Goal: Task Accomplishment & Management: Use online tool/utility

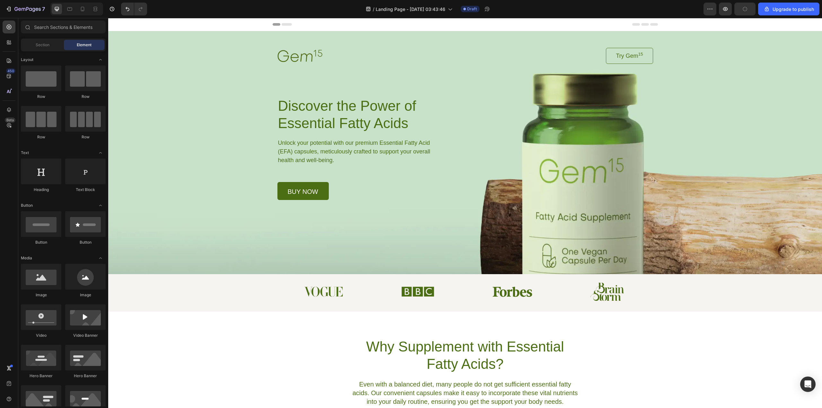
click at [717, 103] on div "Background Image" at bounding box center [465, 152] width 714 height 243
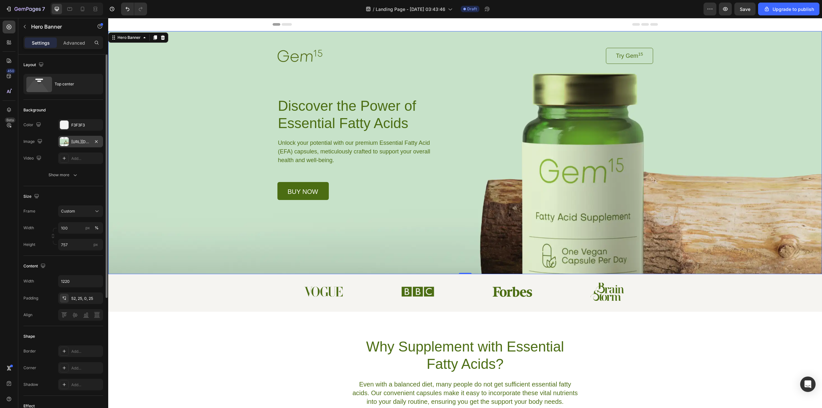
click at [73, 140] on div "[URL][DOMAIN_NAME]" at bounding box center [80, 142] width 19 height 6
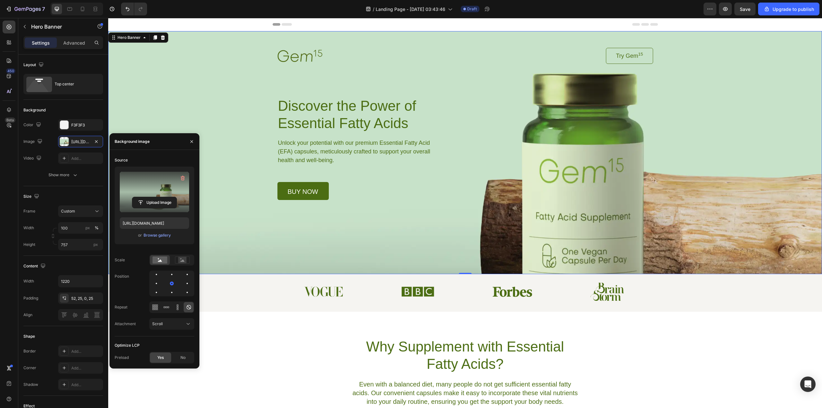
click at [164, 175] on label at bounding box center [154, 192] width 69 height 40
click at [164, 197] on input "file" at bounding box center [154, 202] width 44 height 11
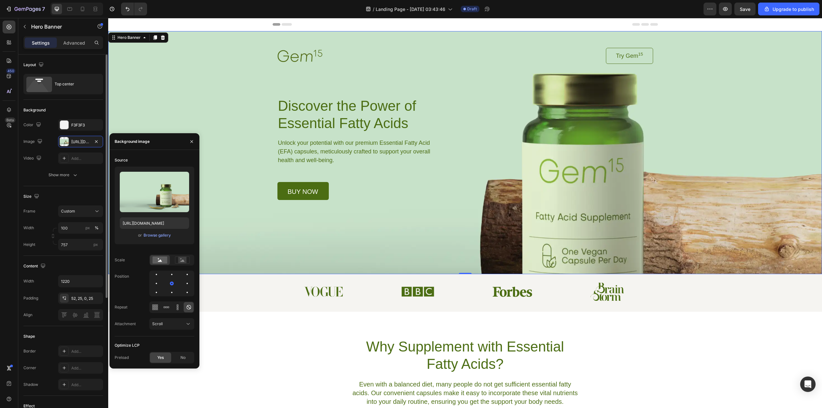
click at [86, 187] on div "Size Frame Custom Width 100 px % Height 757 px" at bounding box center [63, 221] width 80 height 70
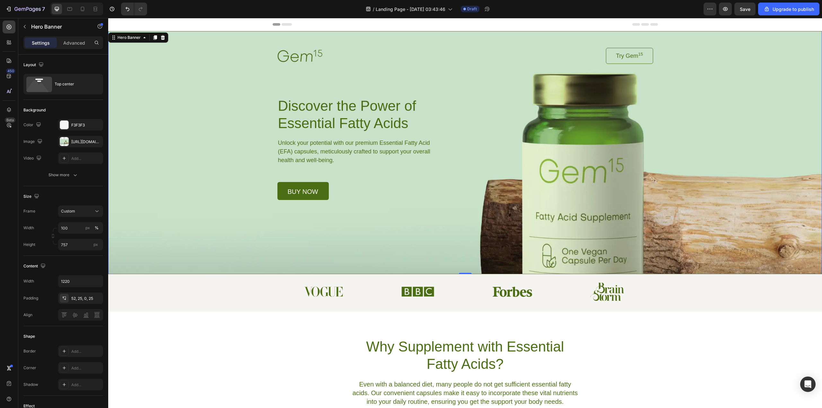
click at [640, 215] on div "Background Image" at bounding box center [465, 152] width 714 height 243
click at [749, 214] on div "Background Image" at bounding box center [465, 152] width 714 height 243
click at [164, 36] on icon at bounding box center [162, 37] width 5 height 5
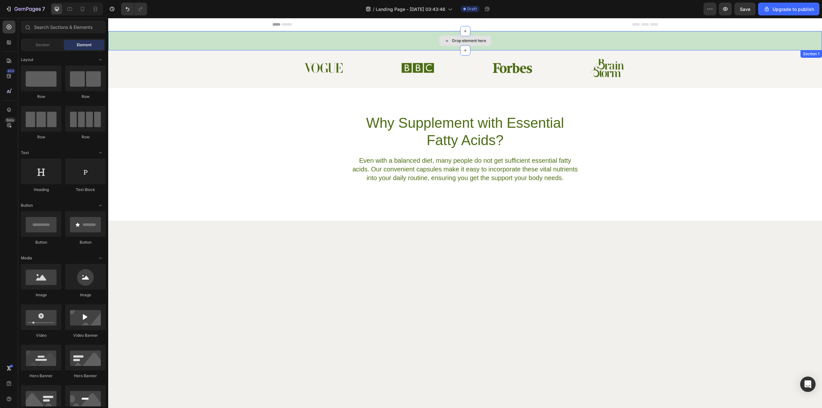
click at [300, 46] on div "Drop element here" at bounding box center [465, 40] width 714 height 19
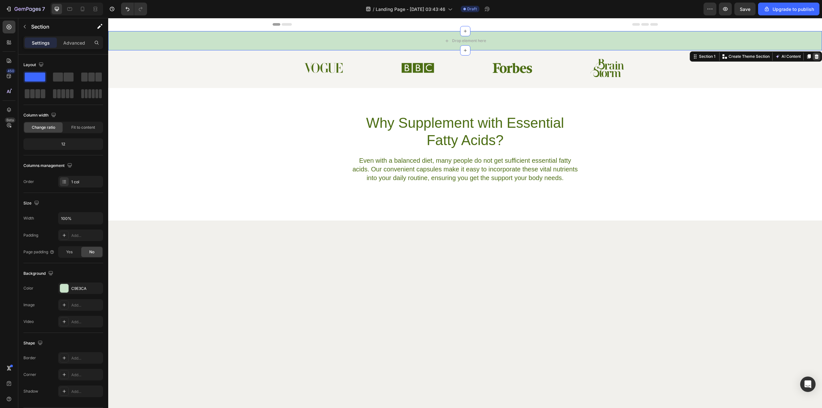
click at [815, 56] on icon at bounding box center [817, 56] width 4 height 4
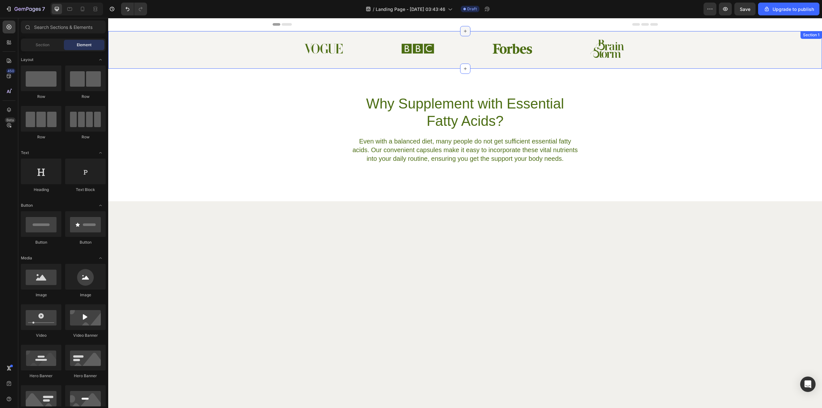
click at [463, 32] on icon at bounding box center [465, 31] width 5 height 5
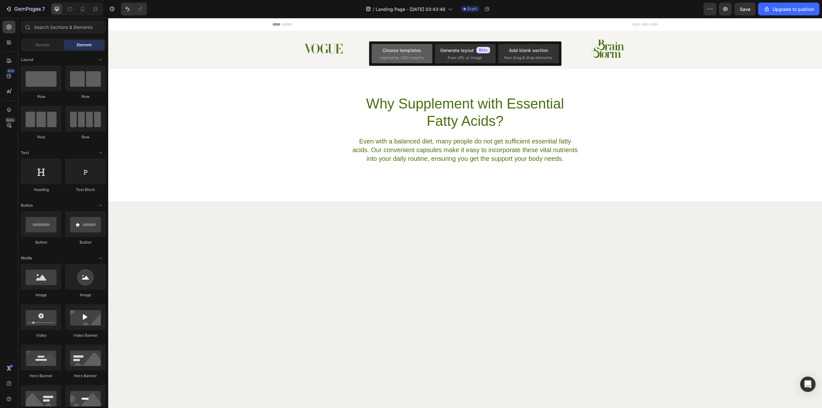
click at [394, 60] on span "inspired by CRO experts" at bounding box center [402, 58] width 44 height 6
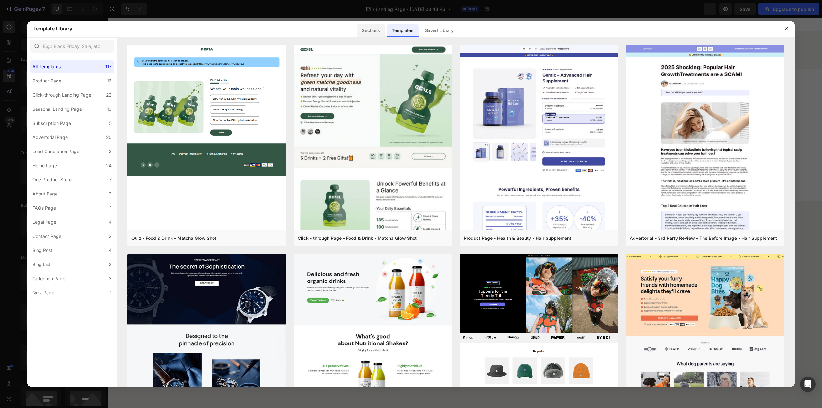
click at [373, 29] on div "Sections" at bounding box center [371, 30] width 28 height 13
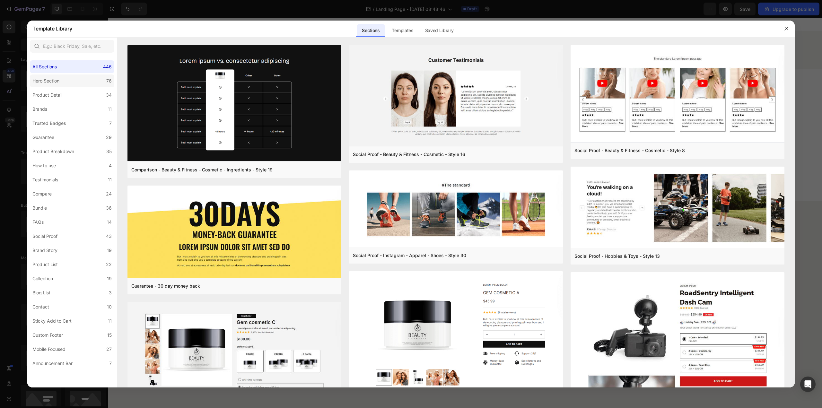
click at [97, 75] on label "Hero Section 76" at bounding box center [72, 80] width 84 height 13
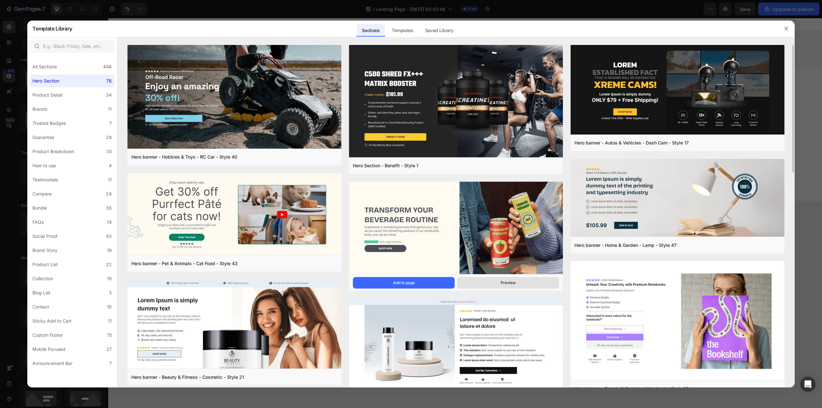
click at [503, 280] on div "Preview" at bounding box center [508, 283] width 15 height 6
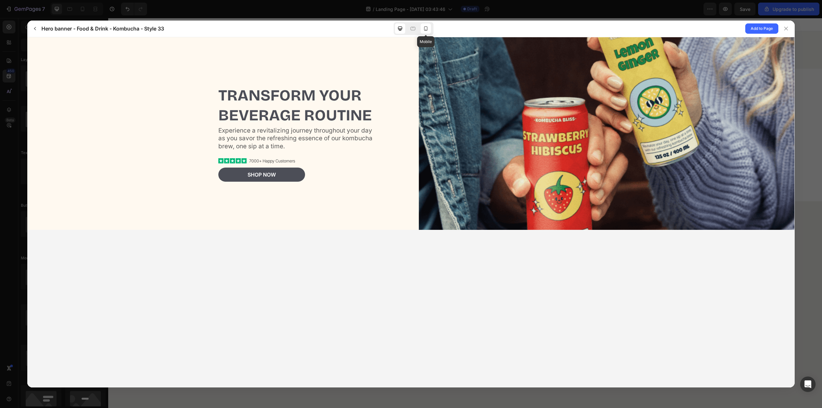
click at [430, 32] on div at bounding box center [426, 28] width 10 height 10
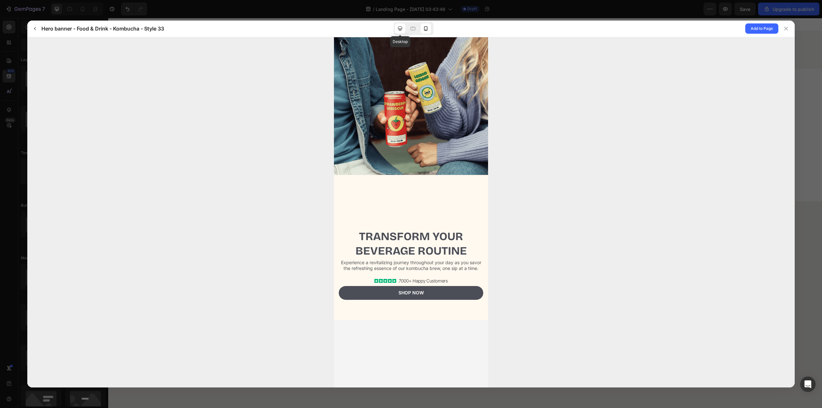
click at [400, 31] on icon at bounding box center [400, 28] width 6 height 6
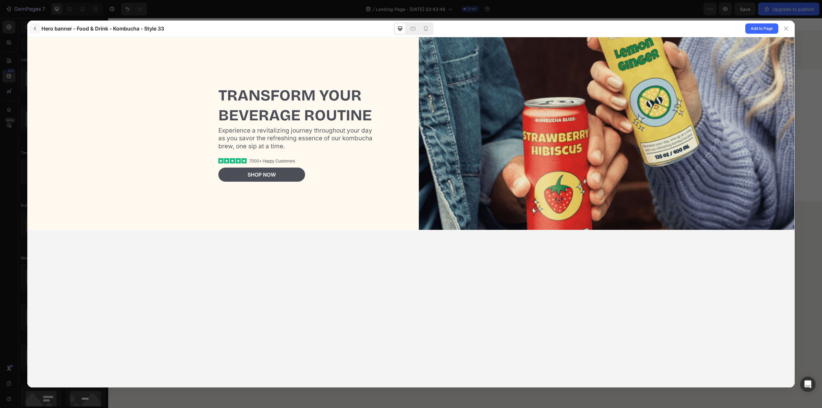
click at [35, 32] on button "button" at bounding box center [35, 28] width 10 height 10
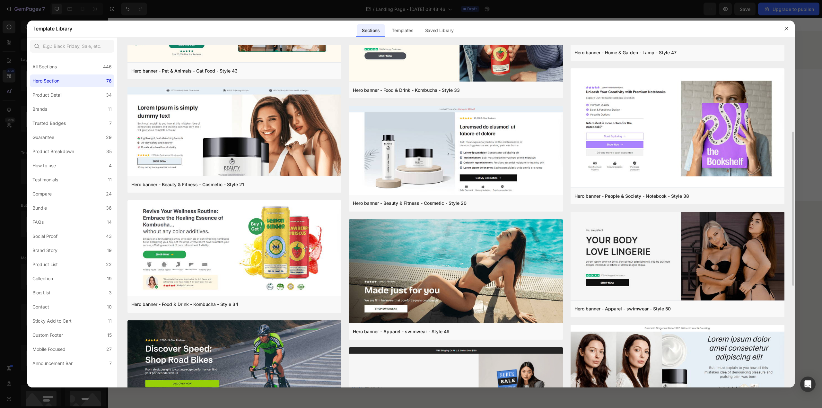
scroll to position [257, 0]
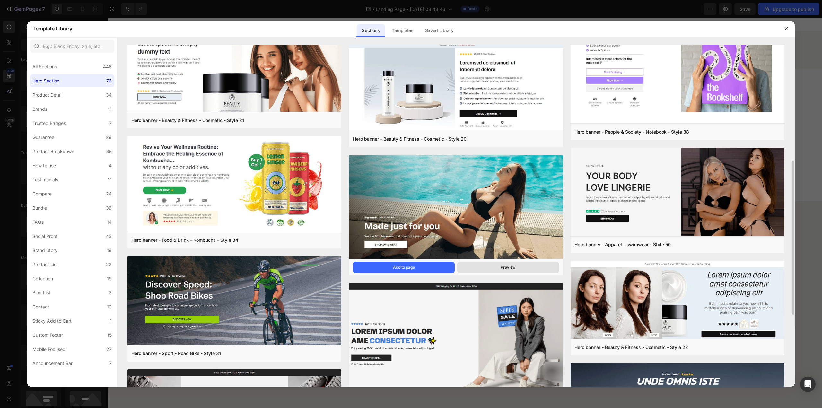
click at [497, 265] on button "Preview" at bounding box center [508, 268] width 102 height 12
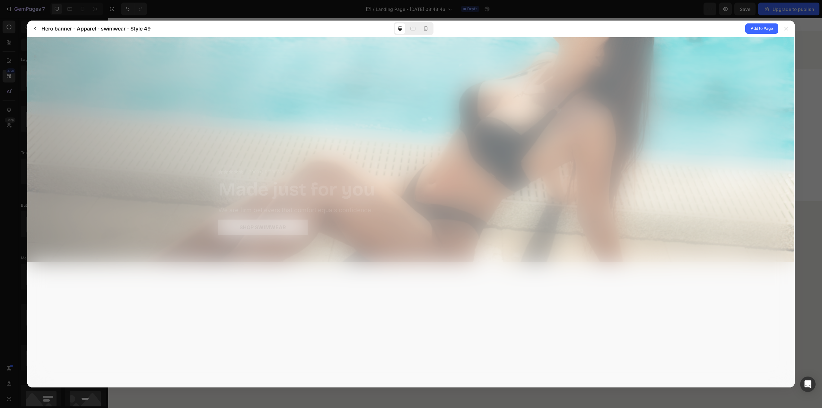
scroll to position [0, 0]
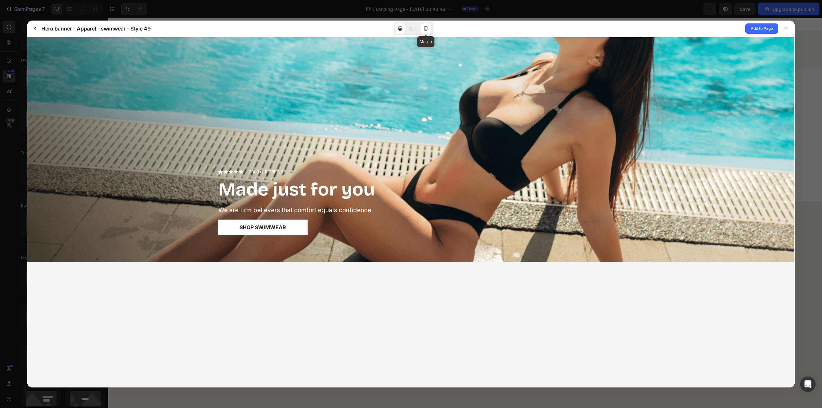
click at [427, 30] on icon at bounding box center [426, 28] width 4 height 4
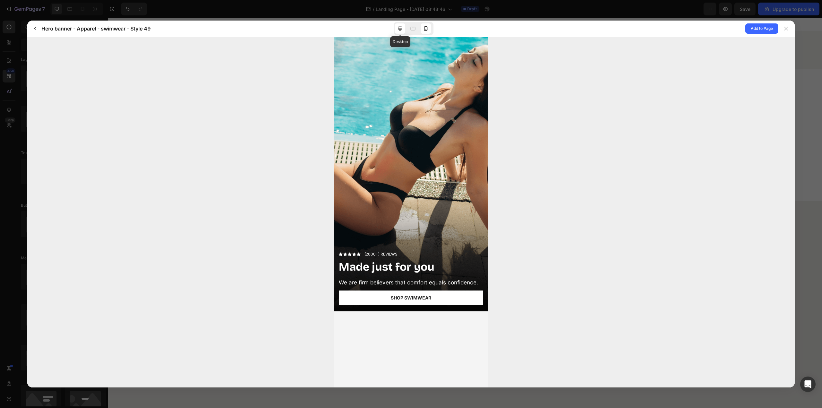
click at [399, 28] on icon at bounding box center [400, 28] width 6 height 6
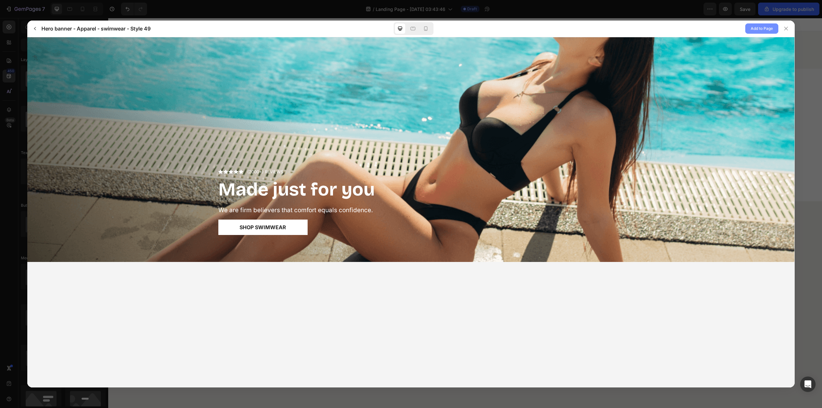
click at [749, 28] on button "Add to Page" at bounding box center [761, 28] width 33 height 10
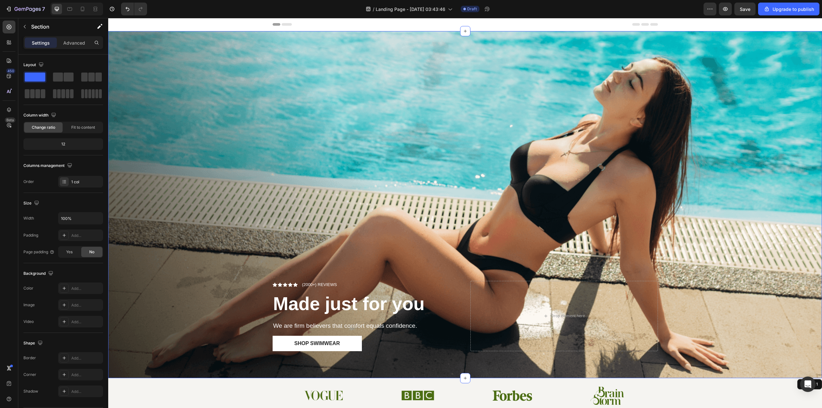
scroll to position [13, 0]
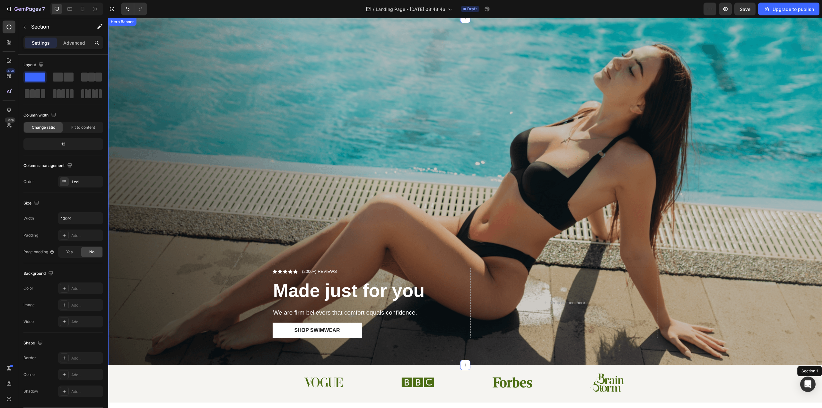
click at [583, 166] on div "Overlay" at bounding box center [465, 191] width 714 height 347
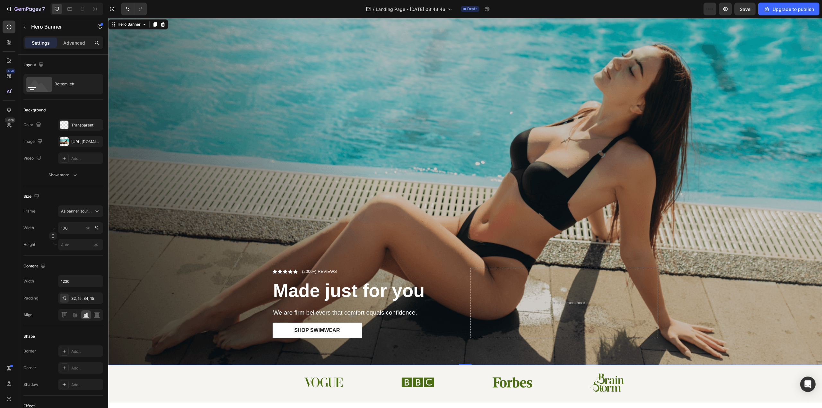
click at [430, 150] on div "Overlay" at bounding box center [465, 191] width 714 height 347
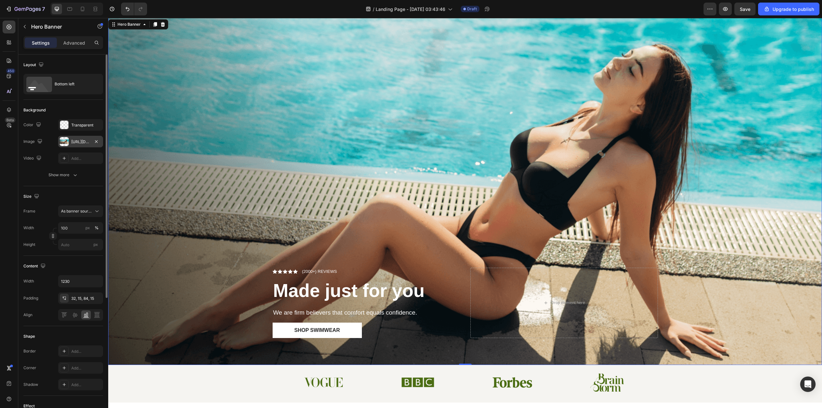
click at [84, 141] on div "[URL][DOMAIN_NAME]" at bounding box center [80, 142] width 19 height 6
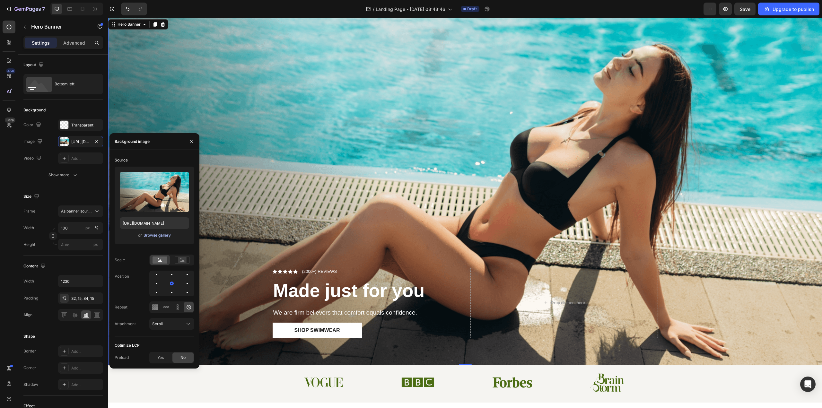
click at [152, 235] on div "Browse gallery" at bounding box center [157, 235] width 27 height 6
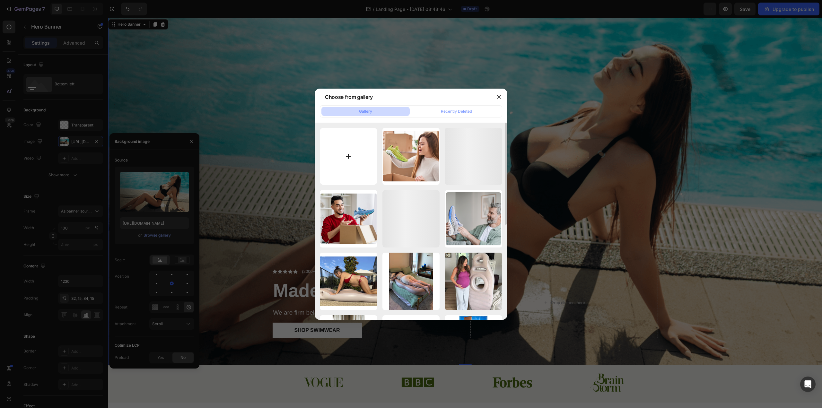
click at [353, 159] on input "file" at bounding box center [348, 156] width 57 height 57
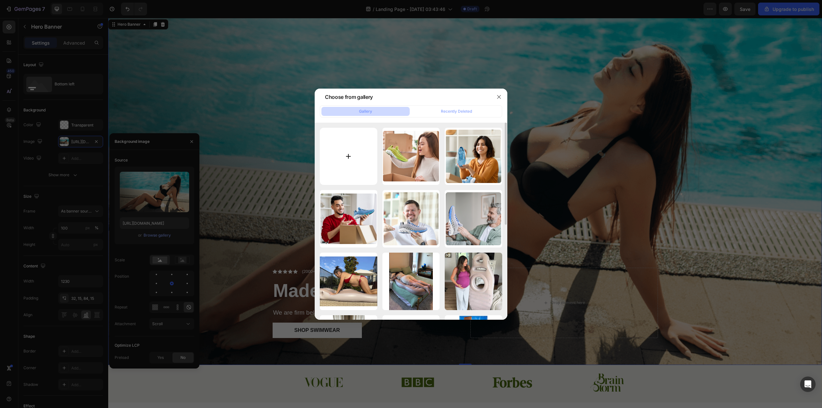
type input "C:\fakepath\2150227153 (1).jpg"
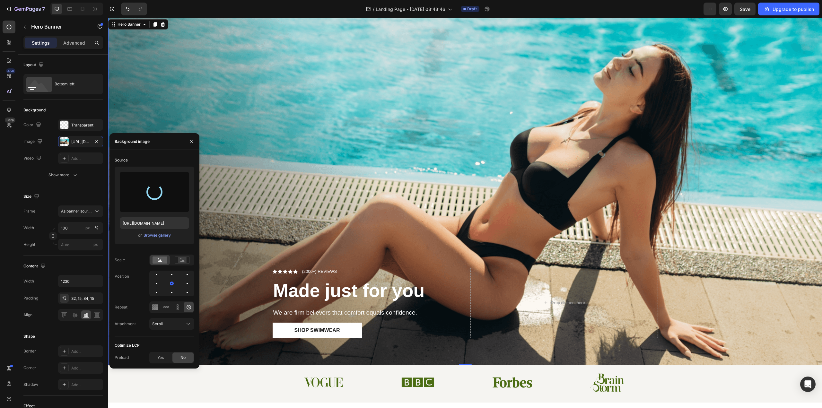
type input "[URL][DOMAIN_NAME]"
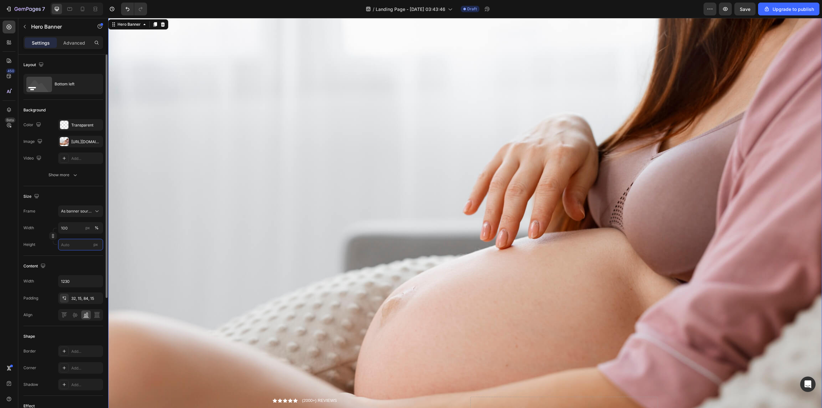
click at [80, 240] on input "px" at bounding box center [80, 245] width 45 height 12
click at [84, 261] on p "Fit content Auto" at bounding box center [79, 260] width 37 height 6
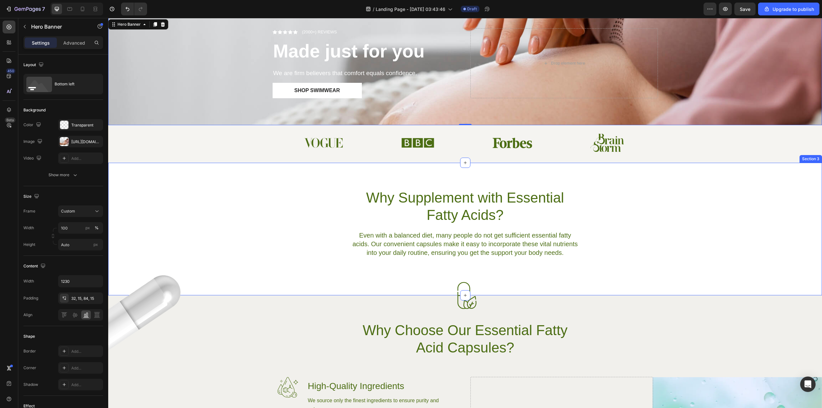
scroll to position [0, 0]
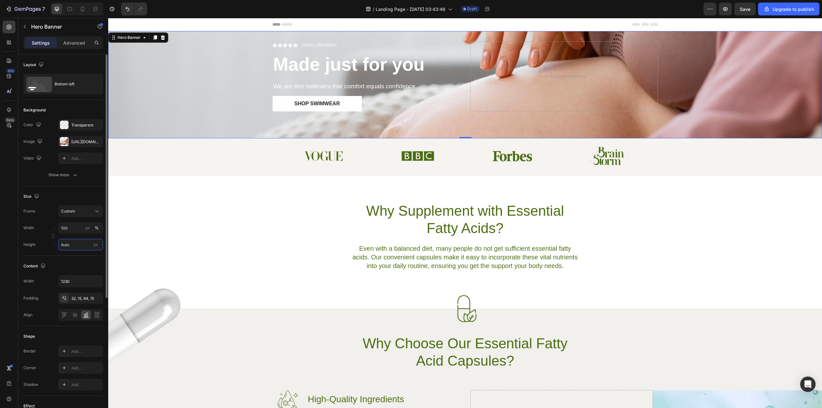
click at [77, 245] on input "Auto" at bounding box center [80, 245] width 45 height 12
click at [77, 243] on input "Auto" at bounding box center [80, 245] width 45 height 12
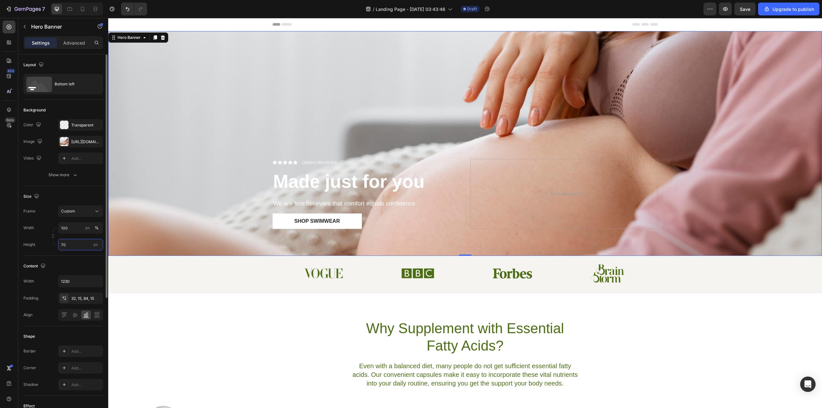
type input "7"
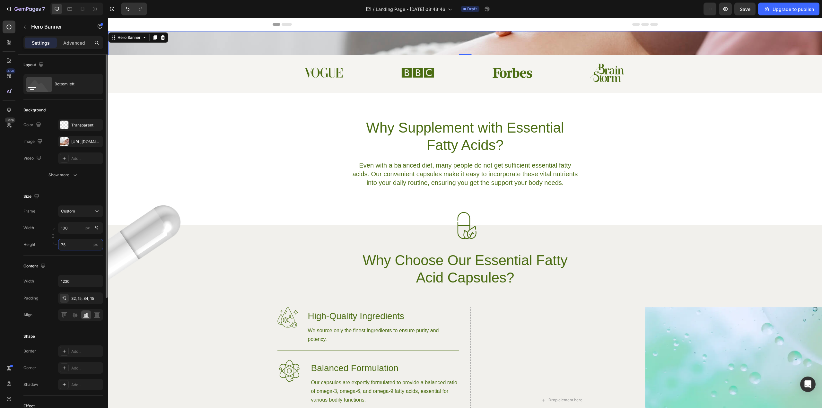
type input "750"
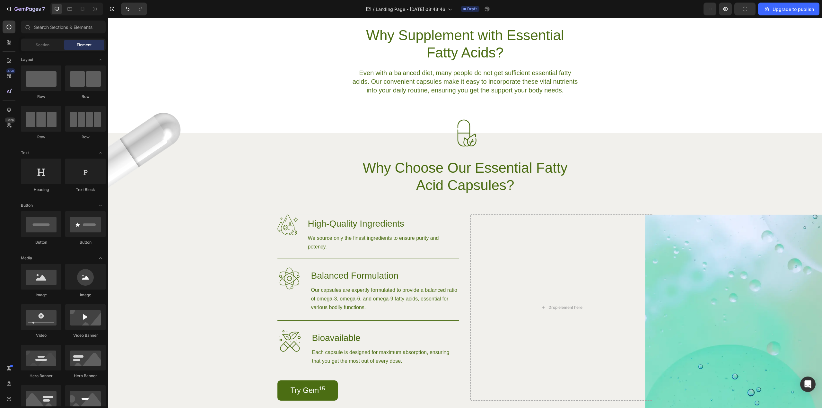
scroll to position [306, 0]
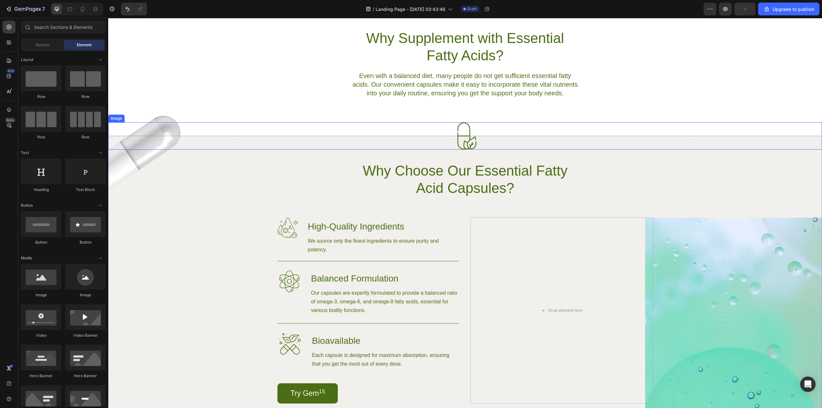
click at [465, 132] on img at bounding box center [464, 135] width 27 height 27
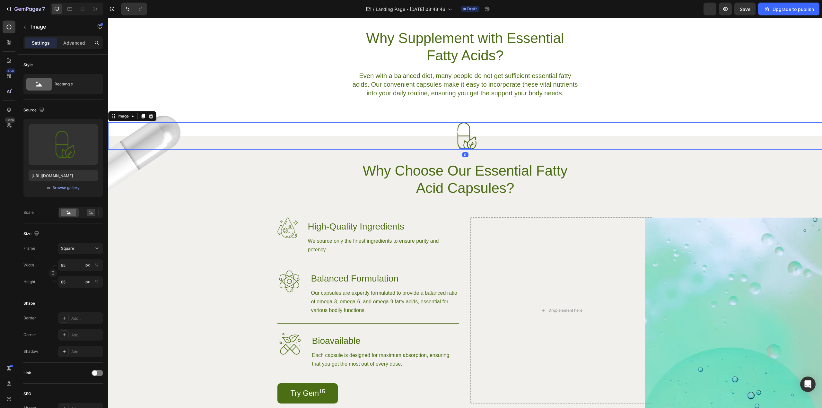
click at [465, 140] on img at bounding box center [464, 135] width 27 height 27
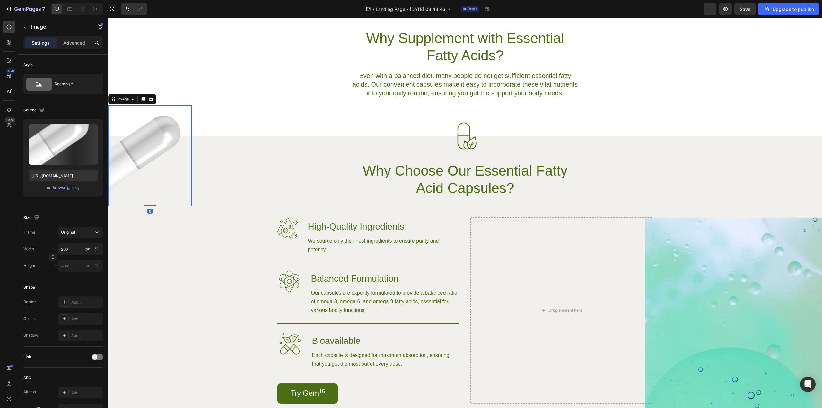
click at [143, 159] on img at bounding box center [149, 155] width 83 height 101
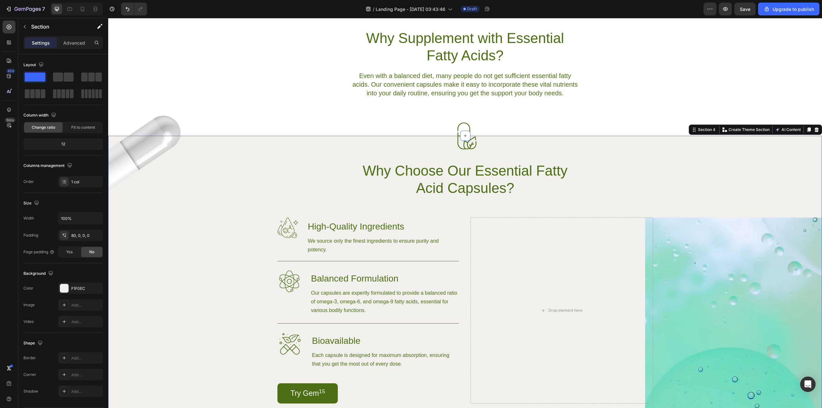
click at [231, 177] on div "Image Image Why Choose Our Essential Fatty Acid Capsules? Heading Row Image Hig…" at bounding box center [465, 293] width 714 height 262
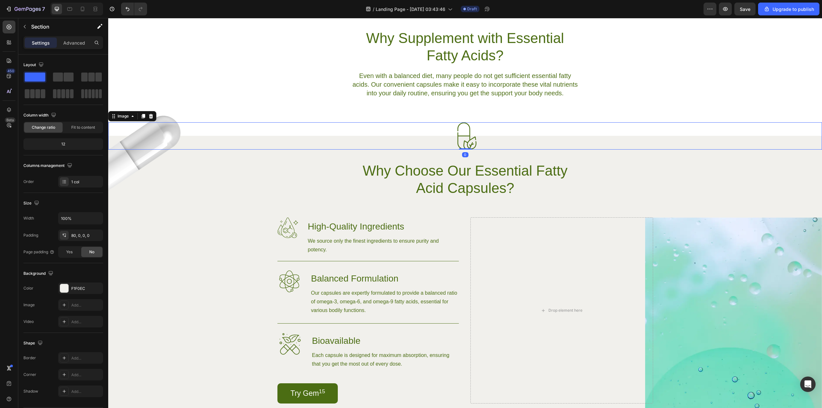
click at [160, 122] on div at bounding box center [465, 135] width 714 height 27
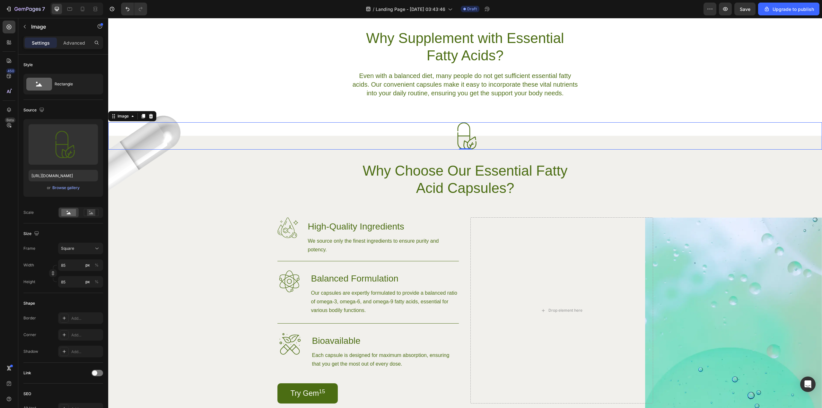
click at [172, 132] on div at bounding box center [465, 135] width 714 height 27
click at [150, 115] on icon at bounding box center [151, 116] width 4 height 4
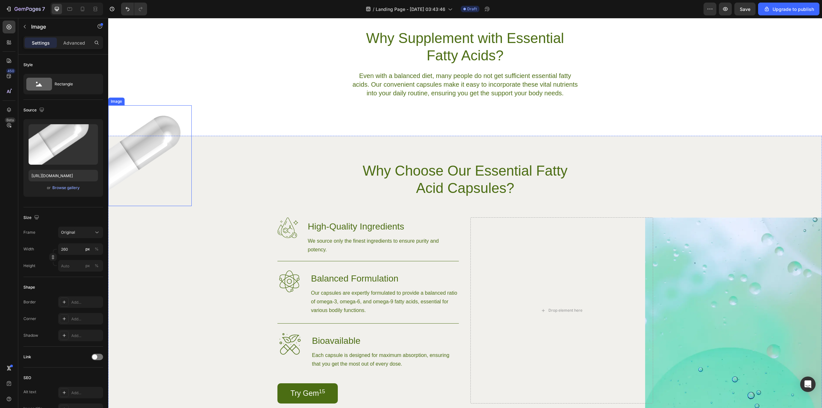
click at [169, 125] on img at bounding box center [149, 155] width 83 height 101
click at [153, 99] on icon at bounding box center [150, 99] width 5 height 5
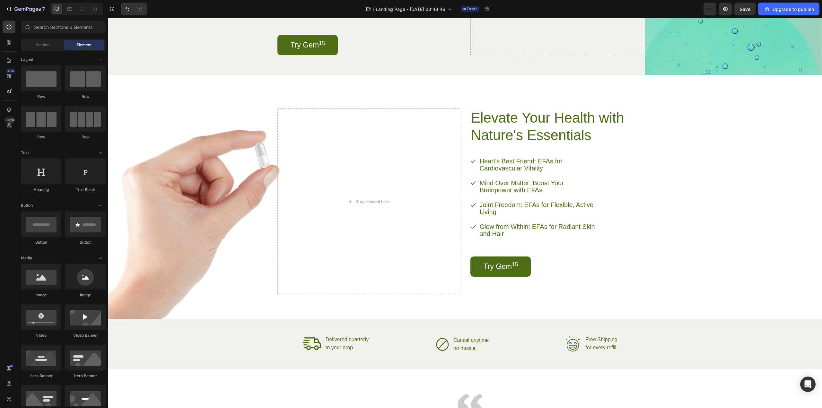
scroll to position [658, 0]
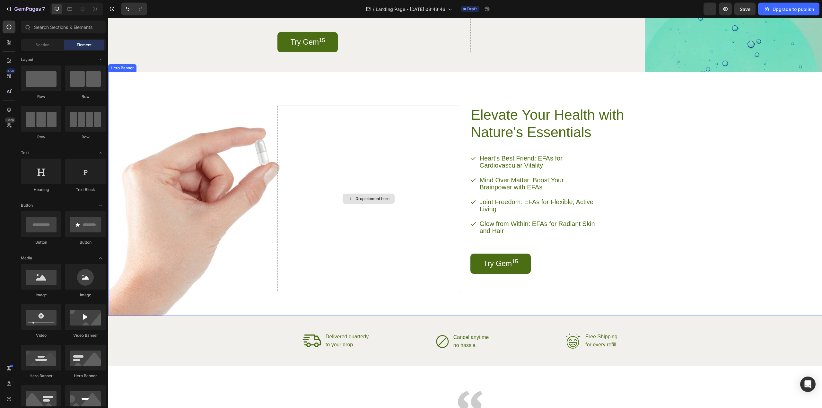
click at [206, 191] on div "Background Image" at bounding box center [465, 194] width 714 height 244
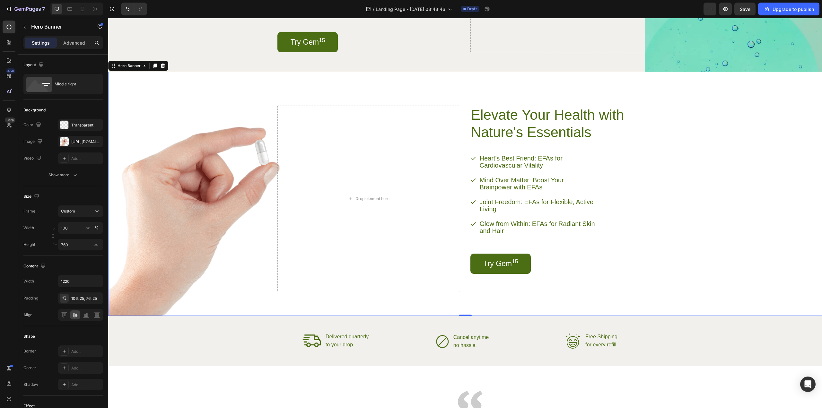
click at [252, 179] on div "Background Image" at bounding box center [465, 194] width 714 height 244
click at [321, 188] on div "Drop element here" at bounding box center [368, 199] width 183 height 187
click at [237, 177] on div "Background Image" at bounding box center [465, 194] width 714 height 244
click at [95, 141] on icon "button" at bounding box center [96, 141] width 5 height 5
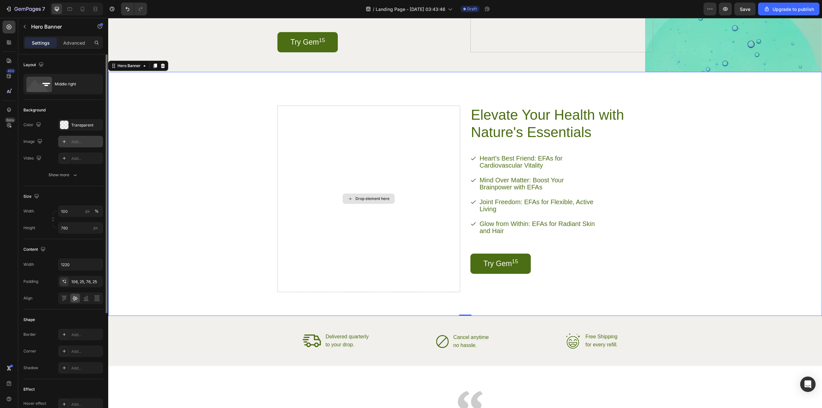
click at [392, 238] on div "Drop element here" at bounding box center [368, 199] width 183 height 187
click at [26, 26] on icon "button" at bounding box center [24, 26] width 5 height 5
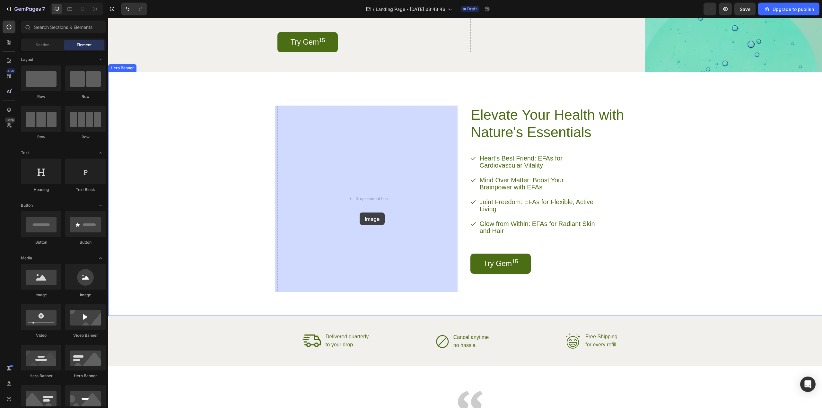
drag, startPoint x: 236, startPoint y: 239, endPoint x: 360, endPoint y: 214, distance: 126.6
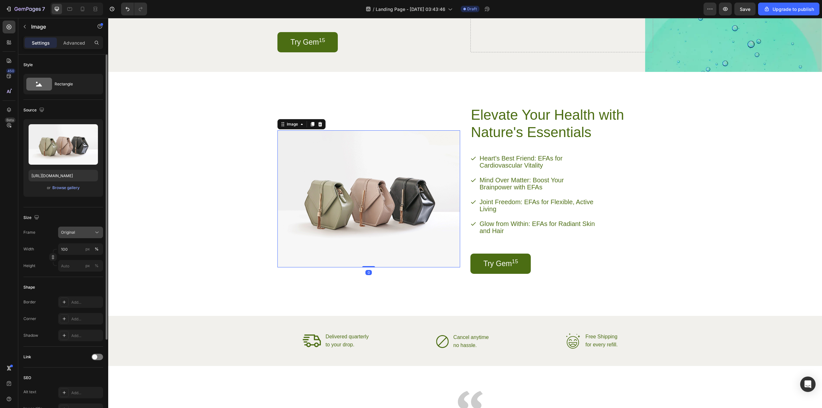
click at [83, 230] on div "Original" at bounding box center [76, 233] width 31 height 6
click at [91, 247] on div "Square" at bounding box center [79, 248] width 37 height 6
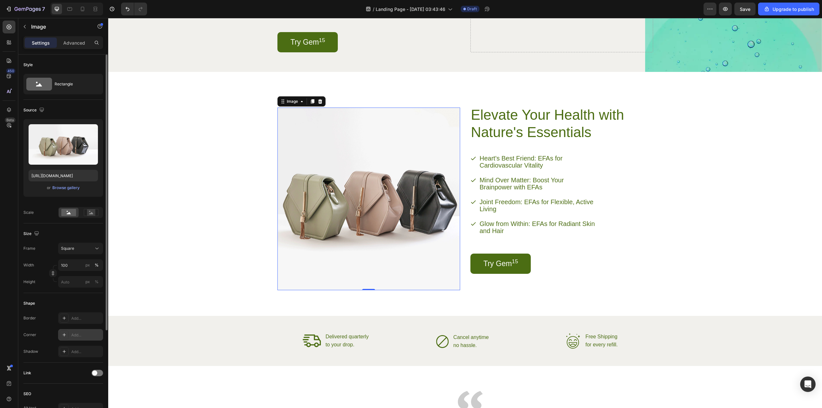
click at [76, 337] on div "Add..." at bounding box center [86, 335] width 30 height 6
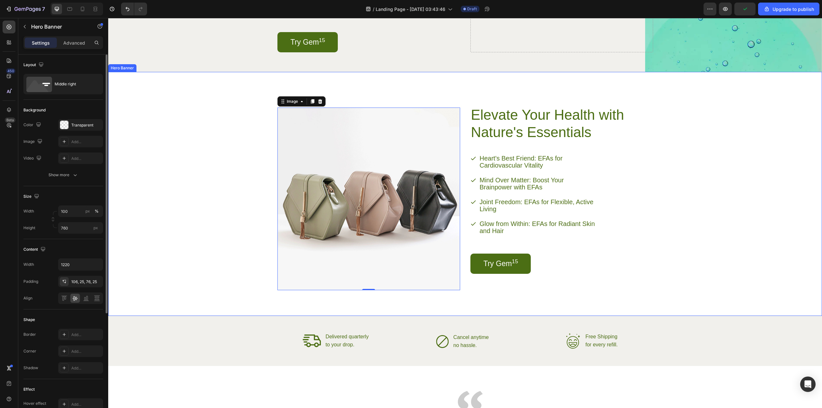
click at [145, 296] on div "Background Image" at bounding box center [465, 194] width 714 height 244
click at [467, 287] on div "Elevate Your Health with Nature's Essentials Heading Heart's Best Friend: EFAs …" at bounding box center [465, 194] width 392 height 245
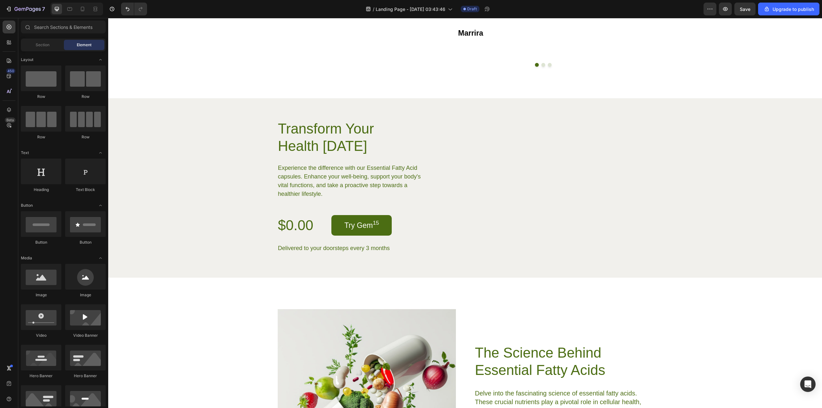
scroll to position [1129, 0]
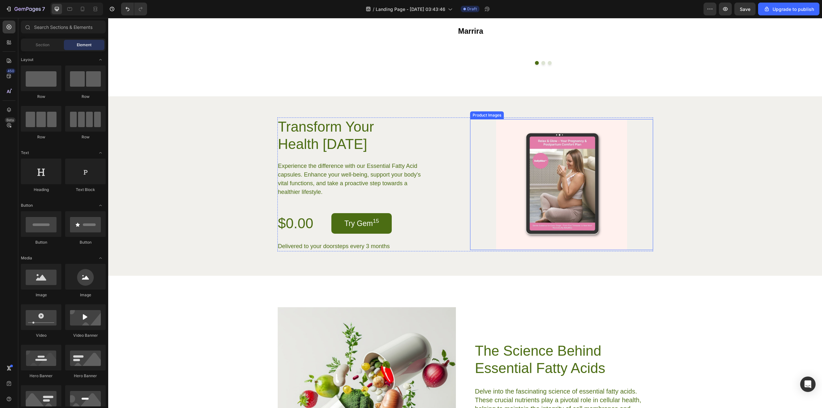
click at [575, 240] on img at bounding box center [561, 184] width 131 height 131
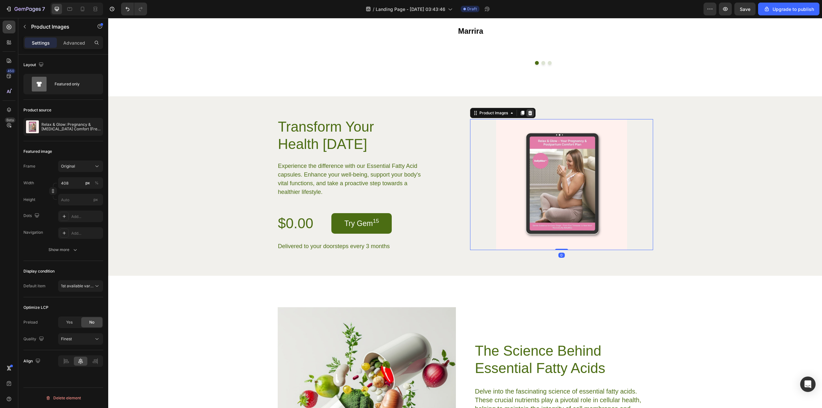
click at [528, 115] on icon at bounding box center [530, 113] width 4 height 4
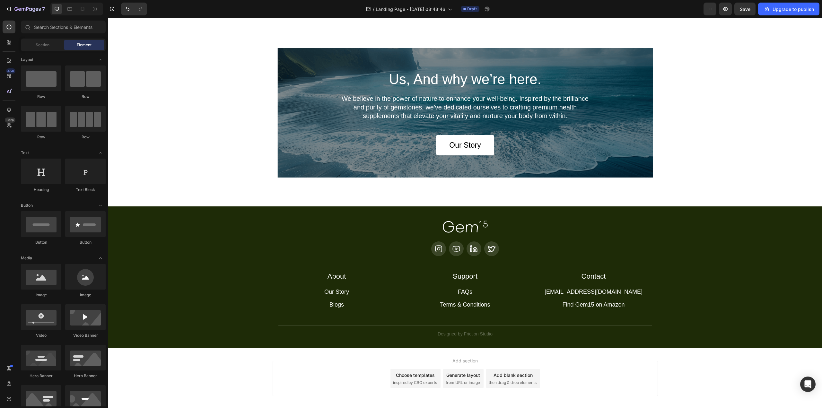
scroll to position [1652, 0]
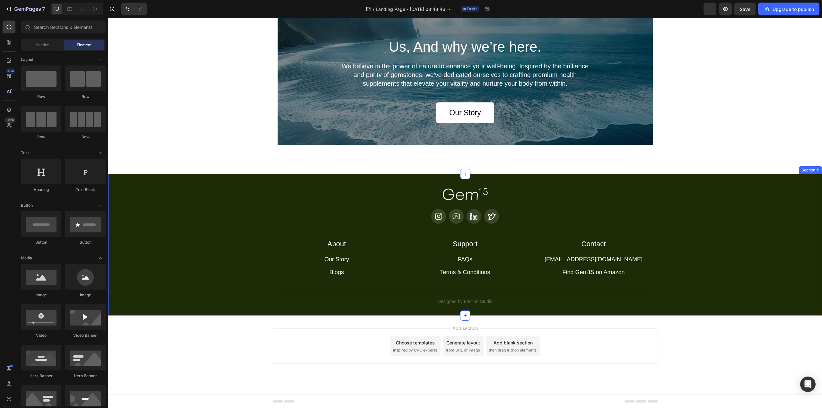
click at [768, 280] on div "Image Icon Icon Icon Icon Row About Accordion Support Accordion Contact Accordi…" at bounding box center [465, 246] width 698 height 117
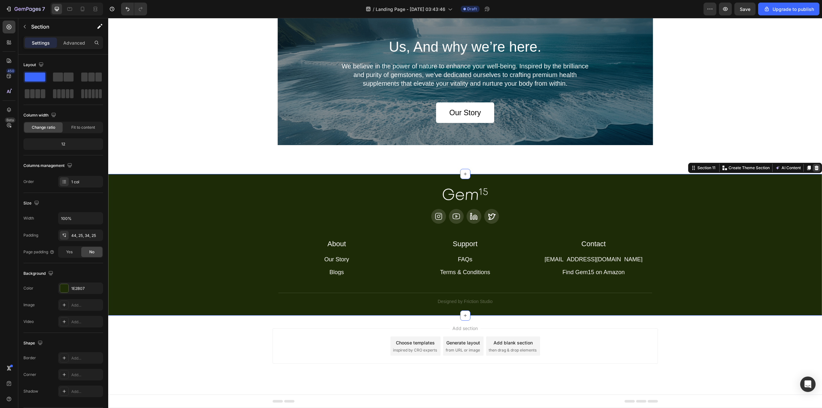
click at [814, 167] on icon at bounding box center [816, 167] width 5 height 5
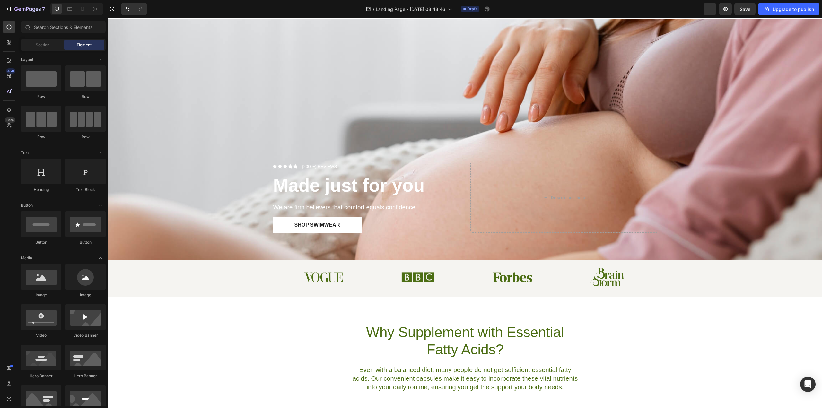
scroll to position [0, 0]
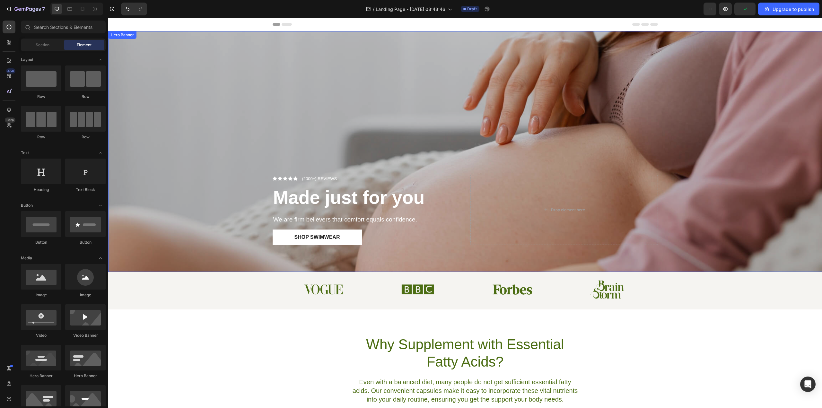
click at [423, 123] on div "Overlay" at bounding box center [465, 151] width 714 height 241
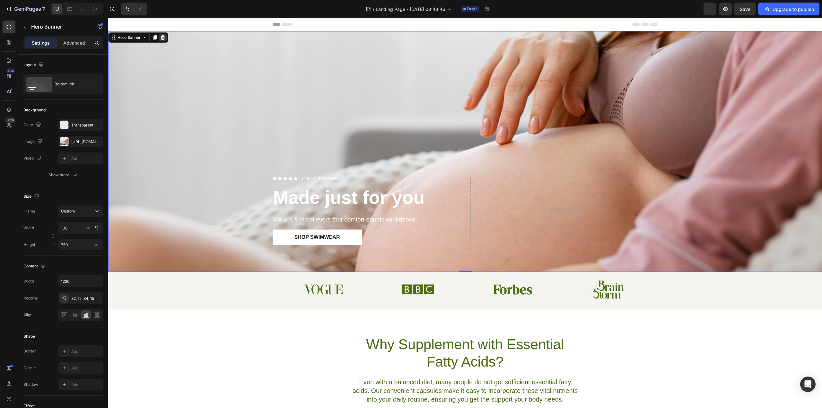
click at [161, 37] on icon at bounding box center [163, 37] width 4 height 4
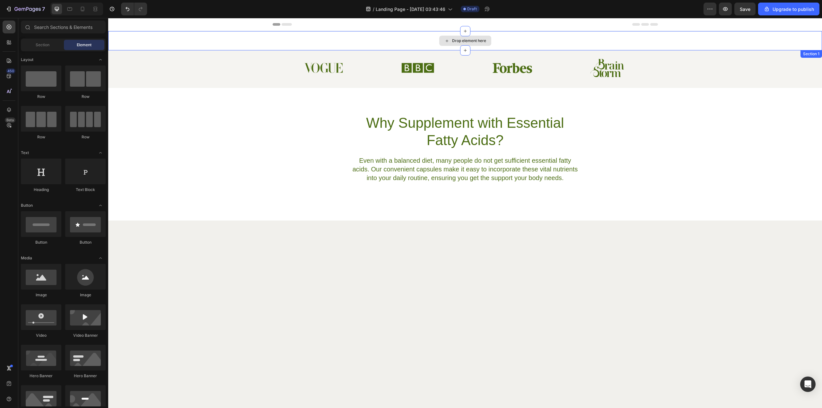
click at [405, 42] on div "Drop element here" at bounding box center [465, 40] width 714 height 19
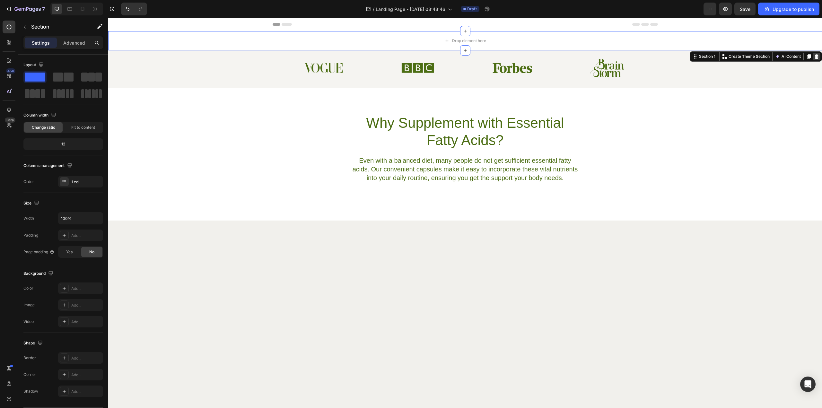
click at [813, 57] on div at bounding box center [817, 57] width 8 height 8
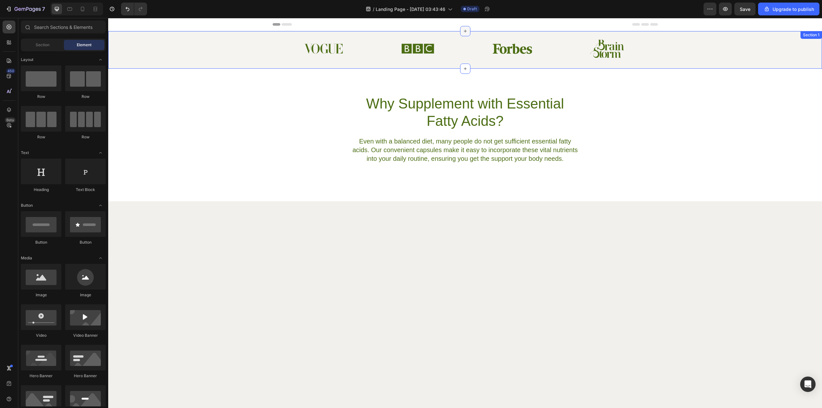
click at [465, 33] on div at bounding box center [465, 31] width 10 height 10
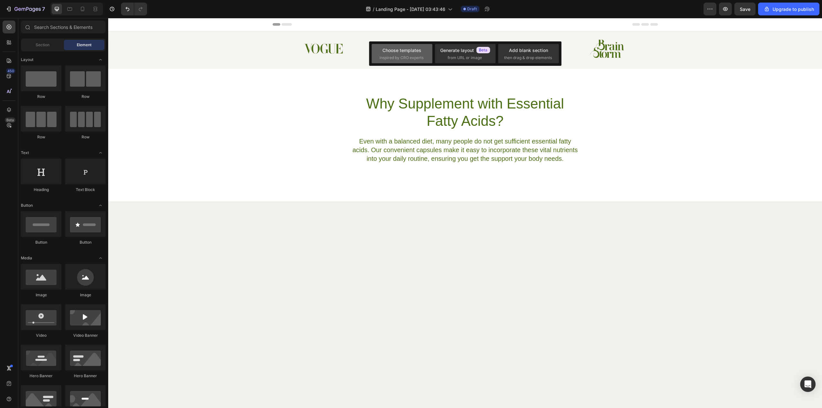
click at [413, 54] on div "Choose templates inspired by CRO experts" at bounding box center [402, 54] width 45 height 14
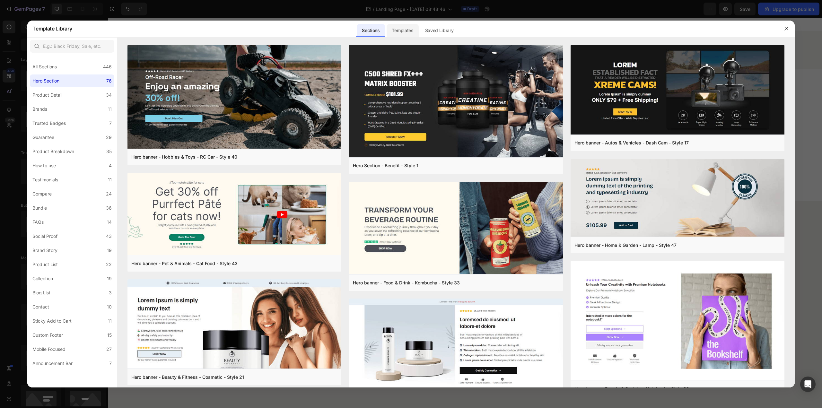
click at [400, 31] on div "Templates" at bounding box center [403, 30] width 32 height 13
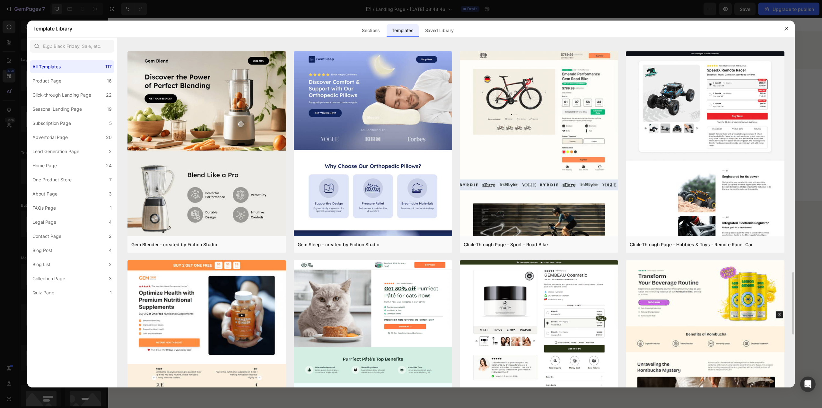
scroll to position [1346, 0]
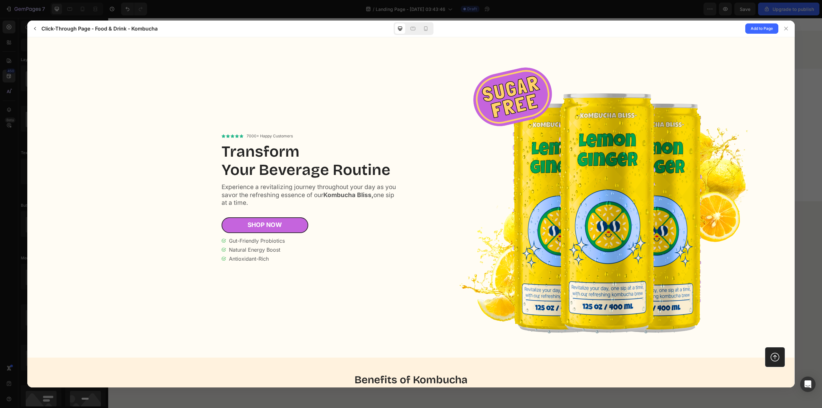
scroll to position [0, 0]
click at [429, 27] on icon at bounding box center [426, 28] width 6 height 6
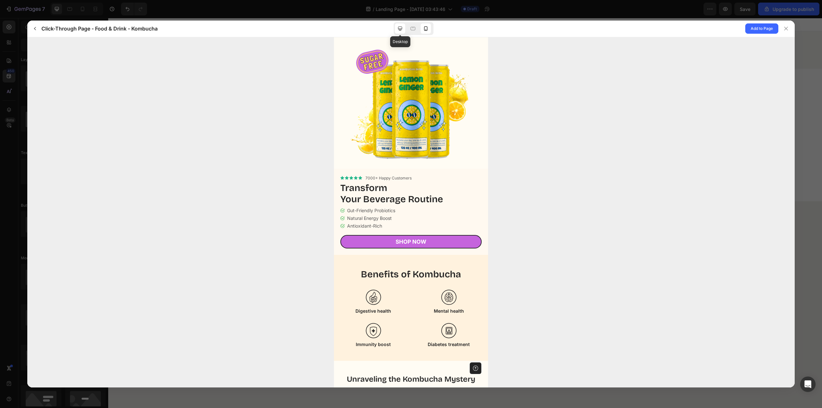
click at [399, 25] on div at bounding box center [400, 28] width 10 height 10
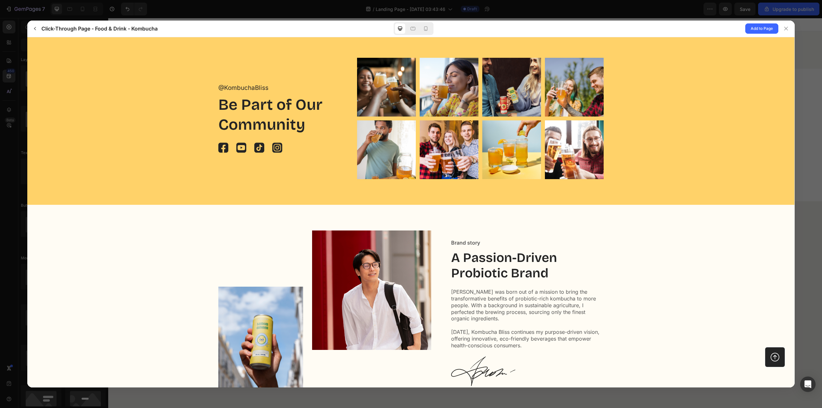
scroll to position [2391, 0]
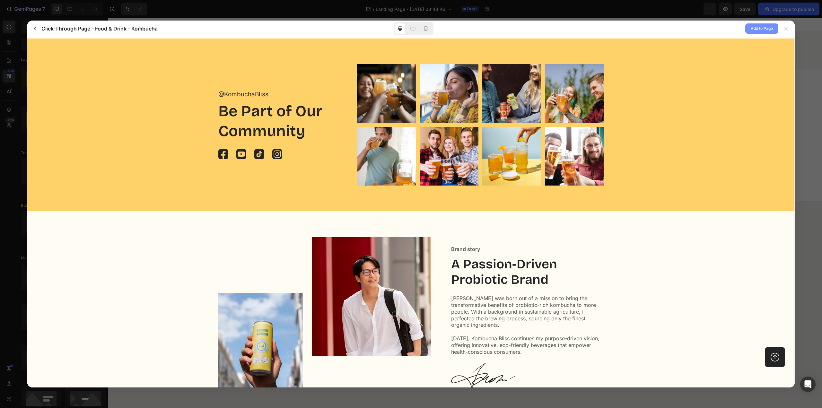
click at [754, 32] on span "Add to Page" at bounding box center [762, 29] width 22 height 8
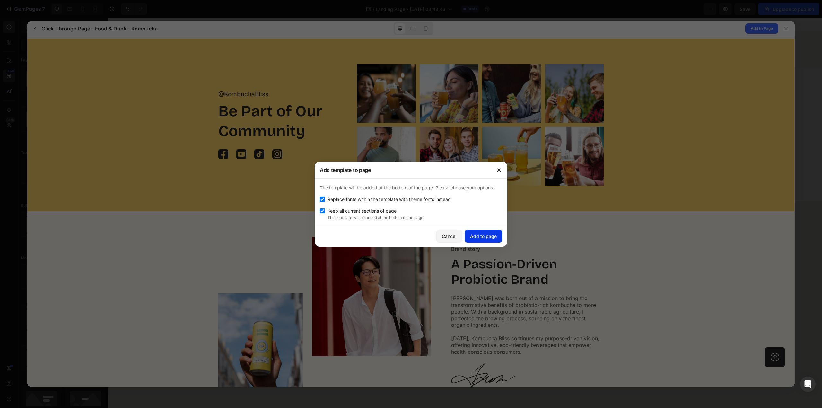
click at [484, 239] on div "Add to page" at bounding box center [483, 236] width 27 height 7
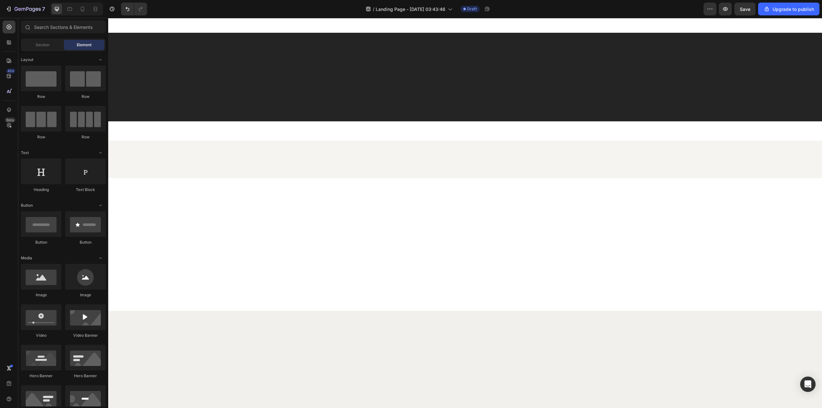
scroll to position [0, 0]
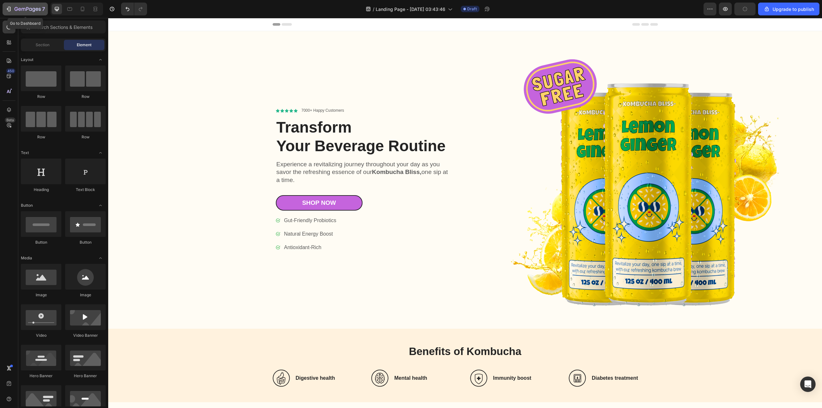
click at [8, 6] on icon "button" at bounding box center [8, 9] width 6 height 6
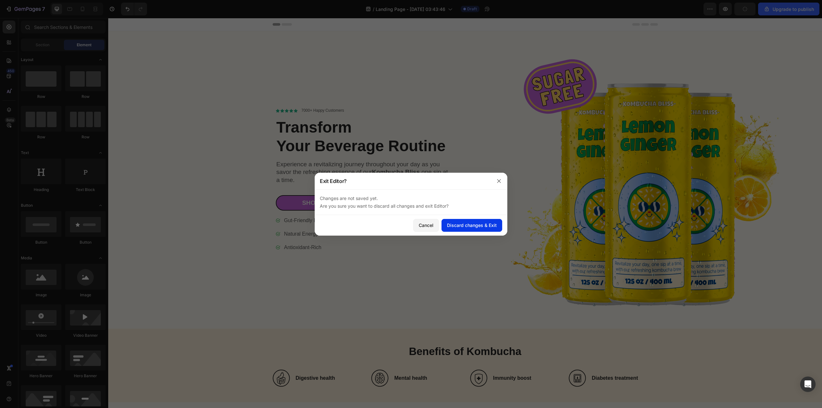
click at [472, 230] on button "Discard changes & Exit" at bounding box center [472, 225] width 61 height 13
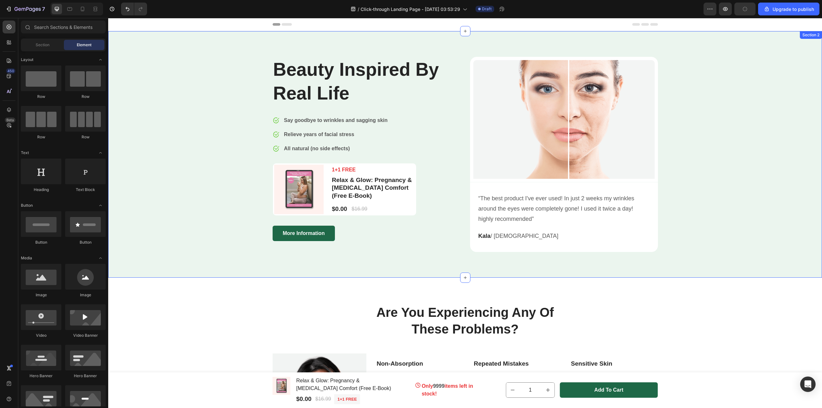
click at [688, 143] on div "Beauty Inspired By Real Life Heading Image Say goodbye to wrinkles and sagging …" at bounding box center [465, 154] width 704 height 195
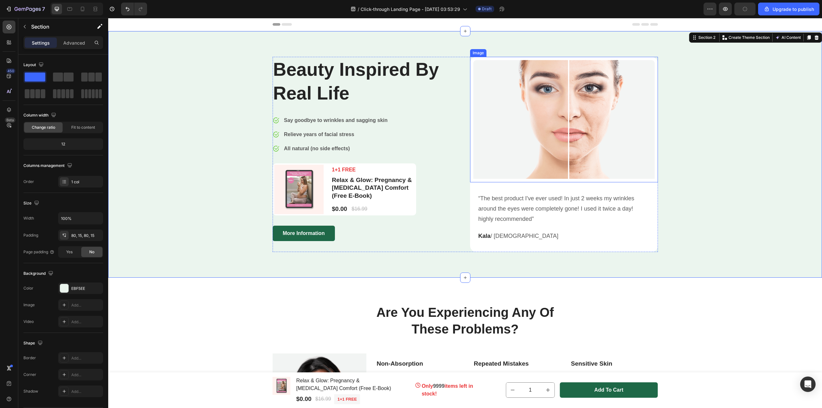
click at [630, 140] on img at bounding box center [564, 120] width 188 height 126
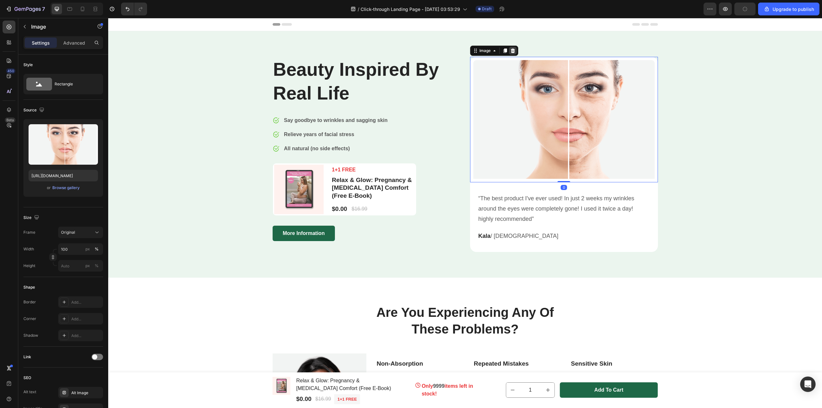
click at [511, 51] on icon at bounding box center [513, 50] width 4 height 4
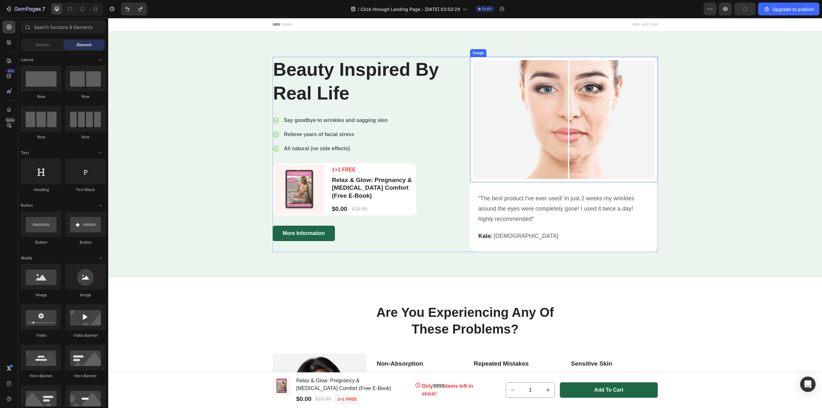
click at [518, 114] on img at bounding box center [564, 120] width 188 height 126
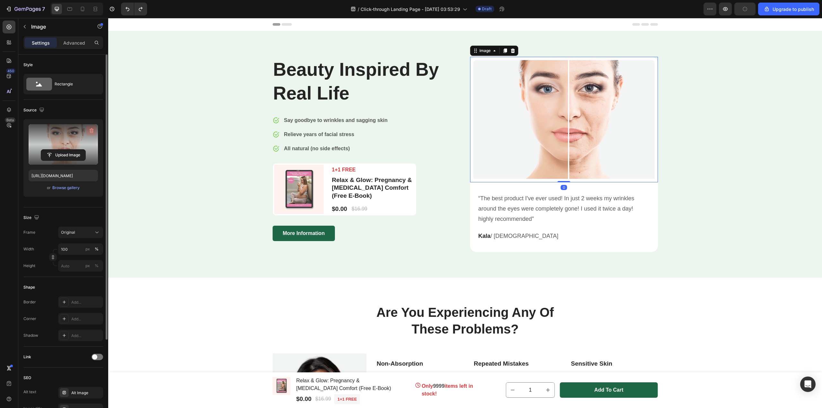
click at [92, 129] on icon "button" at bounding box center [92, 130] width 4 height 5
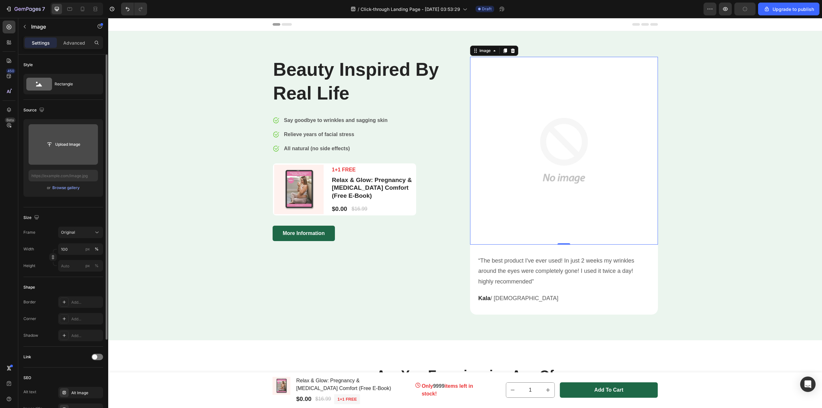
click at [61, 156] on input "file" at bounding box center [63, 144] width 69 height 40
type input "[URL][DOMAIN_NAME]"
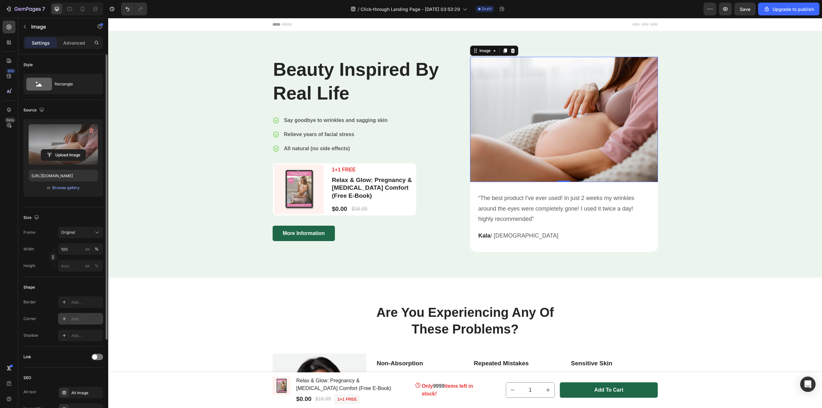
click at [63, 320] on icon at bounding box center [64, 318] width 5 height 5
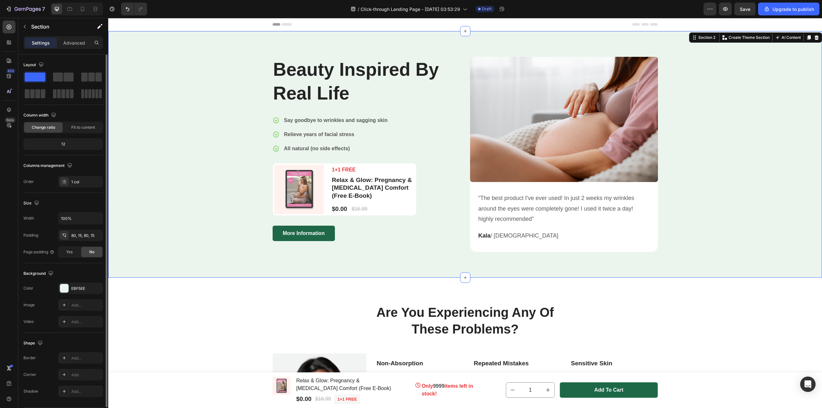
click at [151, 257] on div "Beauty Inspired By Real Life Heading Image Say goodbye to wrinkles and sagging …" at bounding box center [465, 154] width 714 height 247
click at [438, 267] on div "Beauty Inspired By Real Life Heading Image Say goodbye to wrinkles and sagging …" at bounding box center [465, 154] width 714 height 247
click at [232, 121] on div "Beauty Inspired By Real Life Heading Image Say goodbye to wrinkles and sagging …" at bounding box center [465, 154] width 704 height 195
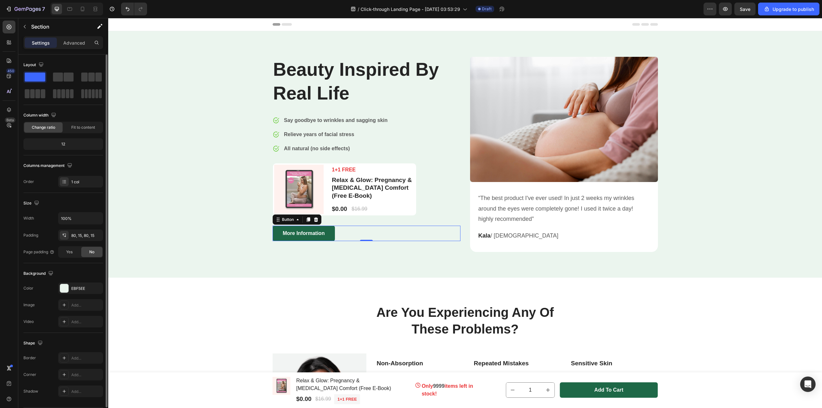
drag, startPoint x: 340, startPoint y: 235, endPoint x: 335, endPoint y: 232, distance: 6.2
click at [340, 235] on div "More Information Button 0" at bounding box center [367, 233] width 188 height 15
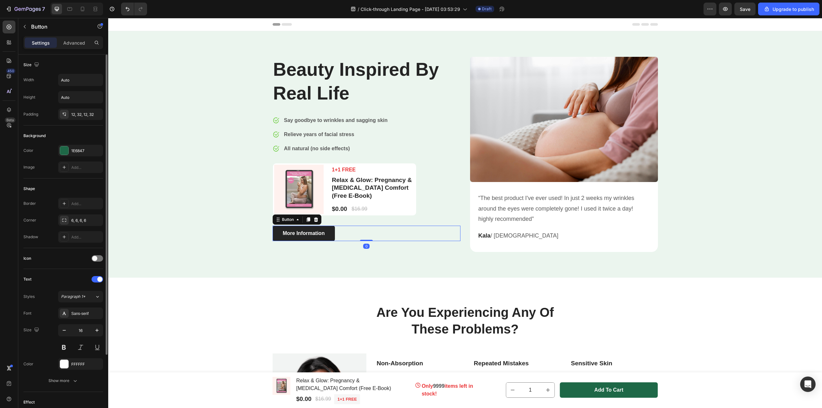
click at [332, 230] on button "More Information" at bounding box center [304, 233] width 63 height 15
click at [67, 152] on div at bounding box center [64, 150] width 8 height 8
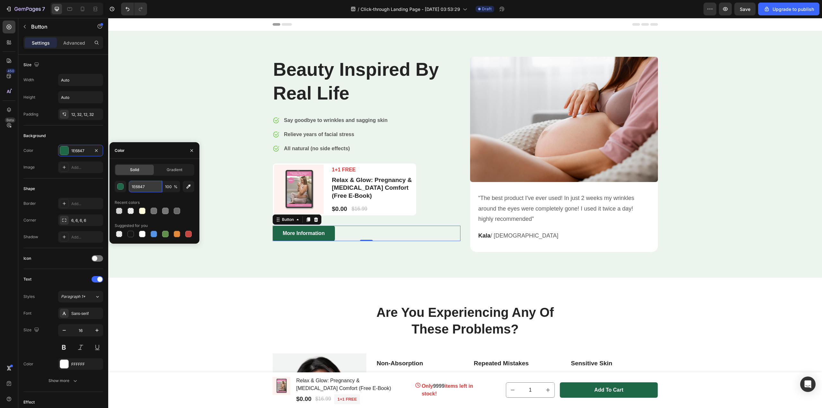
click at [154, 186] on input "1E6847" at bounding box center [145, 187] width 33 height 12
paste input "rgb(244,183,204)"
type input "rgb(244,183,204)"
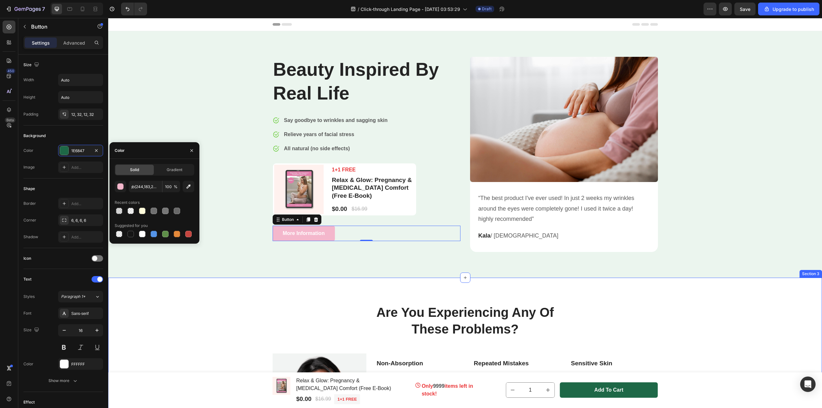
click at [223, 301] on div "Are You Experiencing Any Of These Problems? Heading Row Image Non-Absorption Te…" at bounding box center [465, 387] width 714 height 219
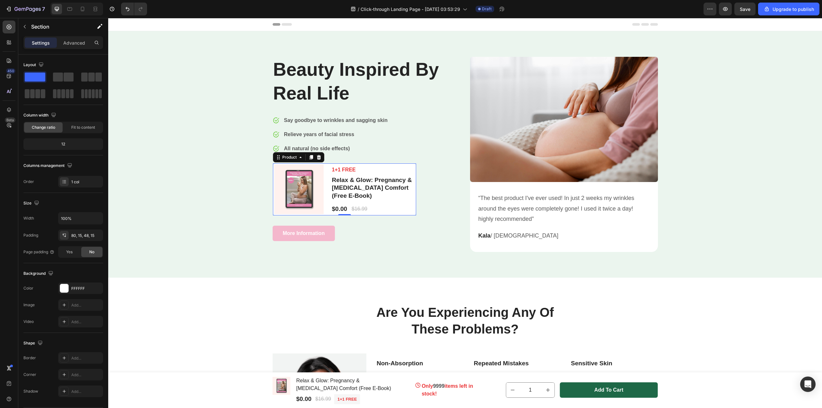
click at [412, 202] on div "Product Images & Gallery 1+1 FREE Text block Relax & Glow: Pregnancy & Postpart…" at bounding box center [344, 189] width 143 height 52
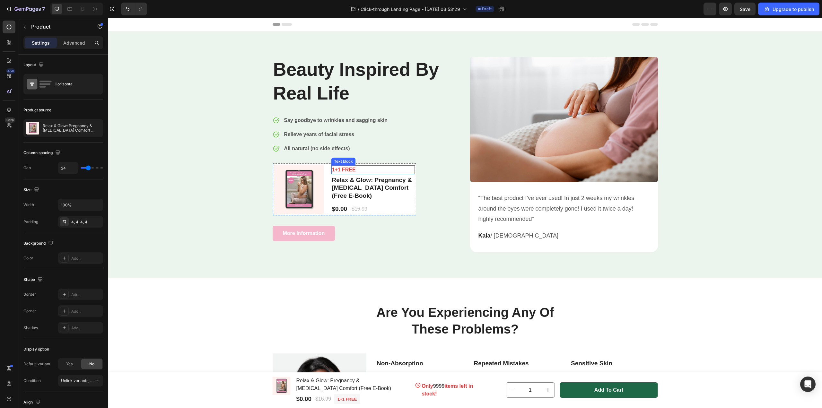
click at [412, 165] on div "1+1 FREE" at bounding box center [372, 169] width 83 height 9
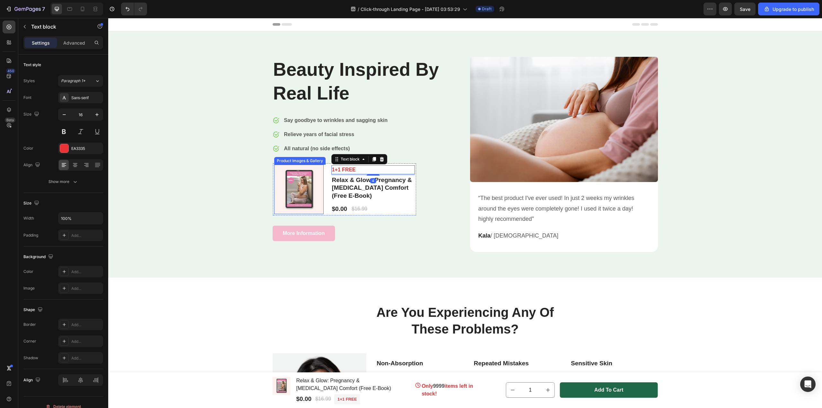
click at [278, 174] on img at bounding box center [298, 189] width 49 height 49
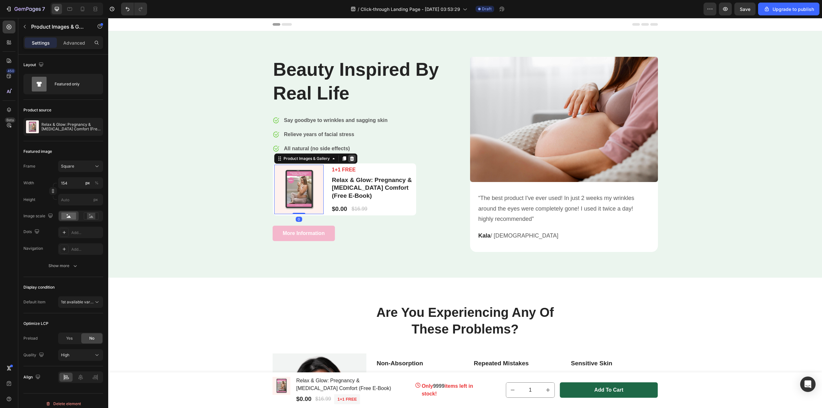
click at [350, 160] on icon at bounding box center [352, 158] width 4 height 4
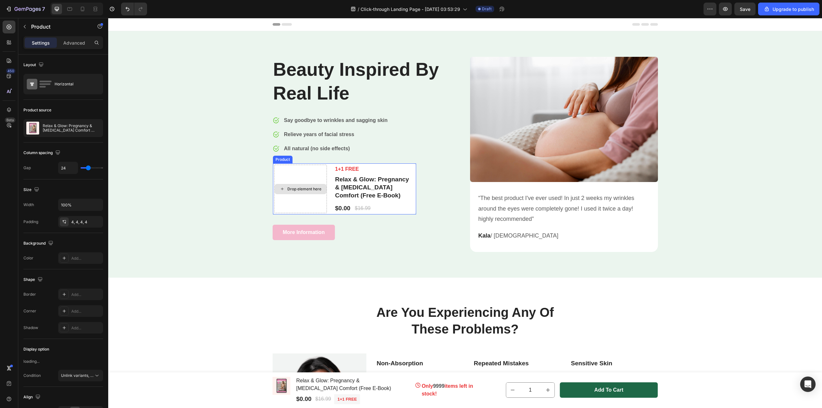
click at [319, 200] on div "Drop element here" at bounding box center [300, 189] width 53 height 48
click at [318, 157] on icon at bounding box center [319, 157] width 4 height 4
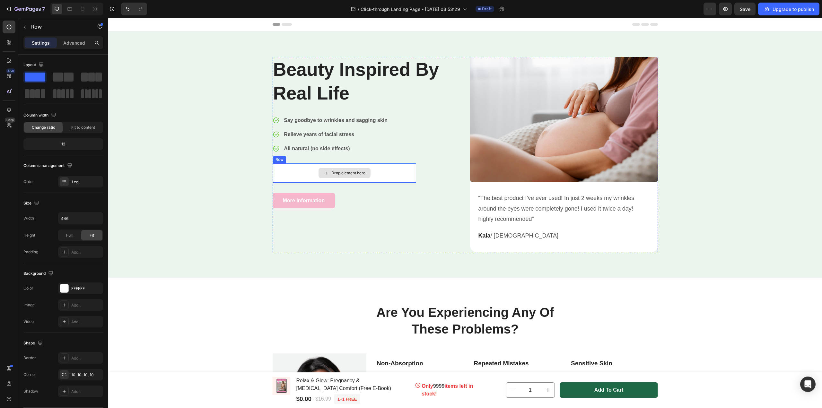
click at [311, 172] on div "Drop element here" at bounding box center [344, 172] width 143 height 19
click at [310, 158] on icon at bounding box center [312, 157] width 4 height 4
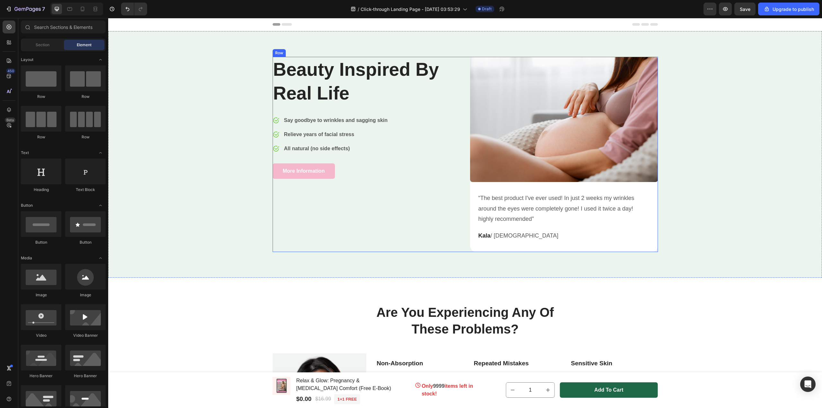
click at [424, 210] on div "Beauty Inspired By Real Life Heading Image Say goodbye to wrinkles and sagging …" at bounding box center [367, 154] width 188 height 195
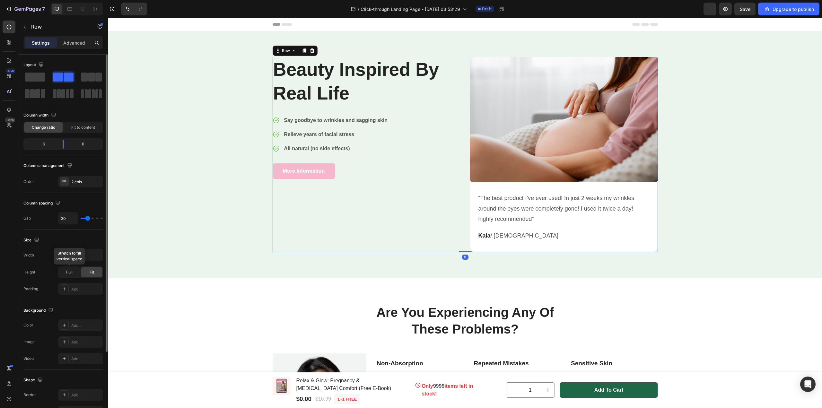
scroll to position [93, 0]
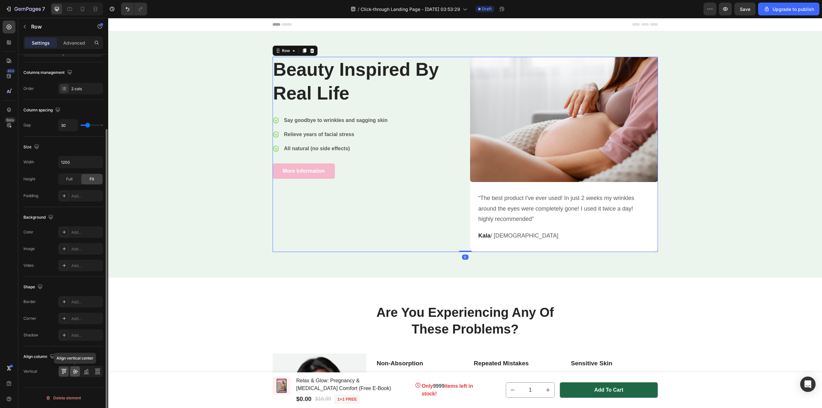
click at [77, 370] on icon at bounding box center [75, 371] width 6 height 6
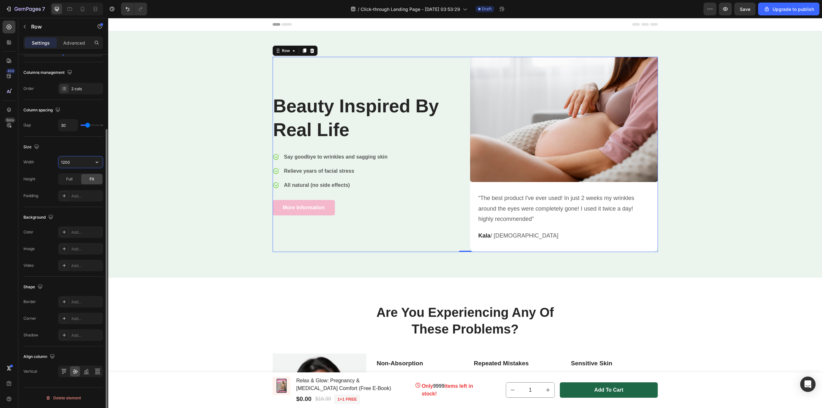
click at [74, 166] on input "1200" at bounding box center [80, 162] width 44 height 12
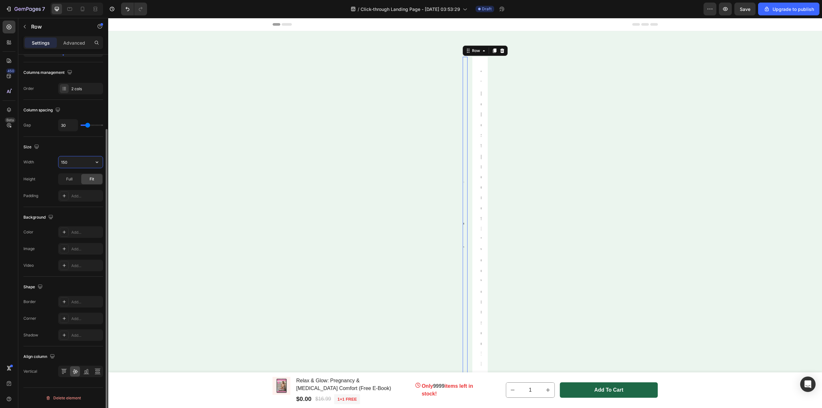
type input "1500"
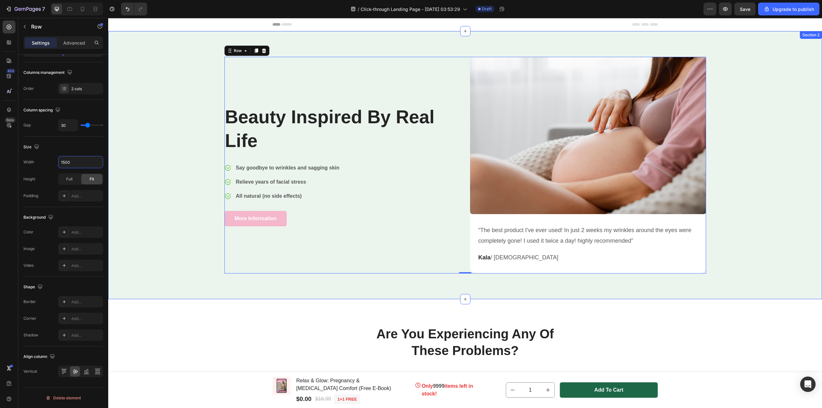
click at [759, 272] on div "Beauty Inspired By Real Life Heading Image Say goodbye to wrinkles and sagging …" at bounding box center [465, 165] width 704 height 217
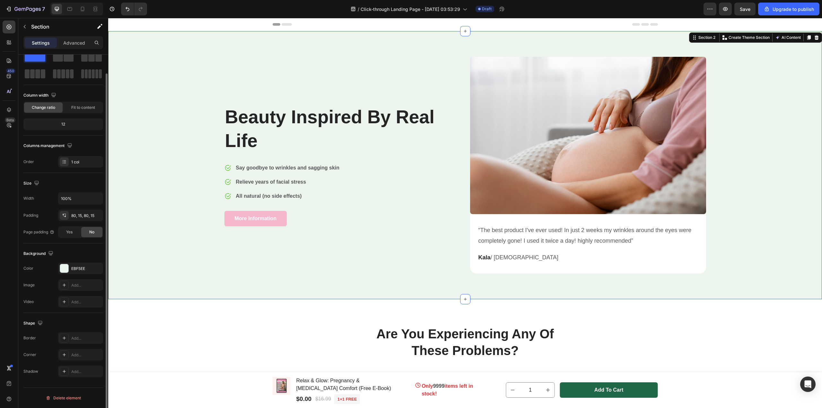
scroll to position [0, 0]
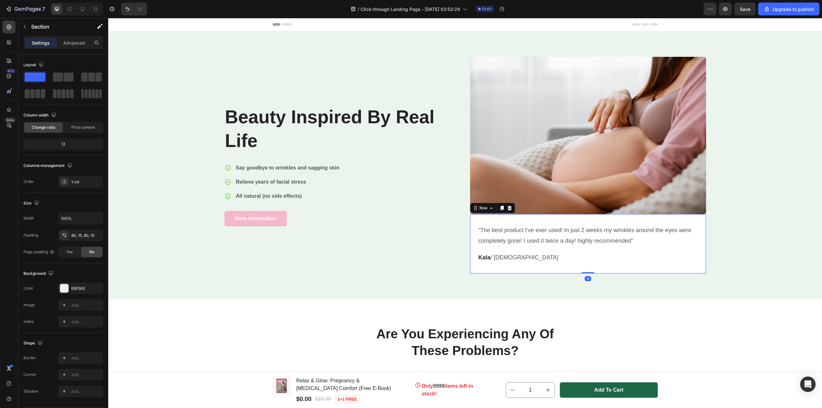
click at [627, 268] on div "“The best product I've ever used! In just 2 weeks my wrinkles around the eyes w…" at bounding box center [588, 246] width 221 height 44
click at [507, 208] on icon at bounding box center [509, 208] width 5 height 5
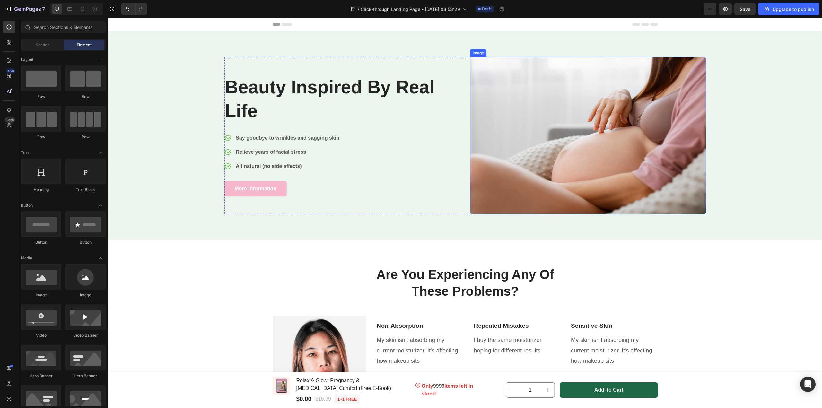
click at [511, 202] on img at bounding box center [588, 135] width 236 height 157
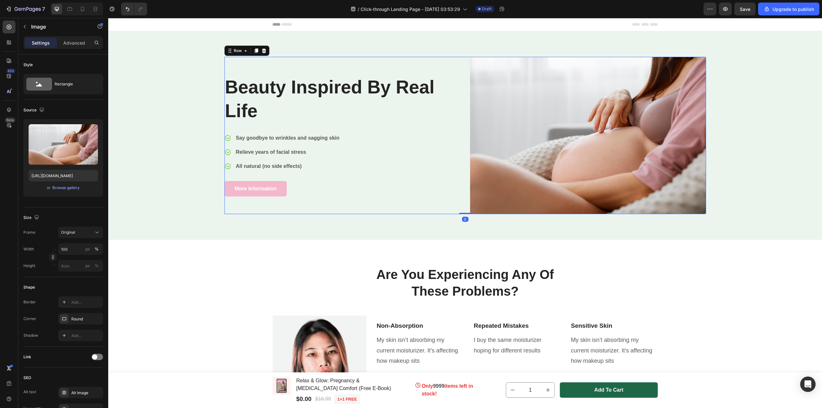
click at [438, 200] on div "Beauty Inspired By Real Life Heading Image Say goodbye to wrinkles and sagging …" at bounding box center [342, 135] width 236 height 157
click at [503, 178] on img at bounding box center [588, 135] width 236 height 157
click at [80, 239] on div "Frame Original Width 100 px % Height px %" at bounding box center [63, 249] width 80 height 45
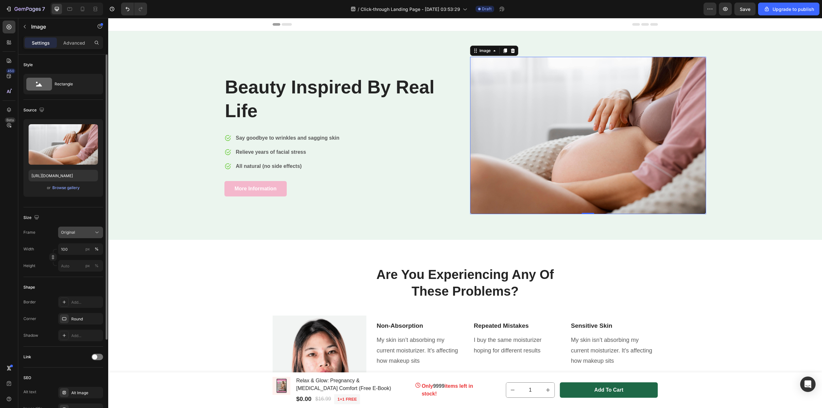
click at [86, 231] on div "Original" at bounding box center [76, 233] width 31 height 6
click at [91, 271] on div "Horizontal" at bounding box center [79, 272] width 37 height 6
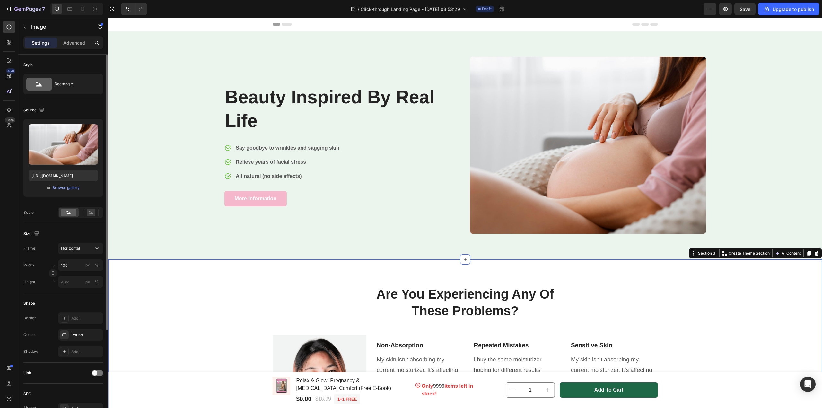
click at [243, 301] on div "Are You Experiencing Any Of These Problems? Heading Row Image Non-Absorption Te…" at bounding box center [465, 374] width 704 height 178
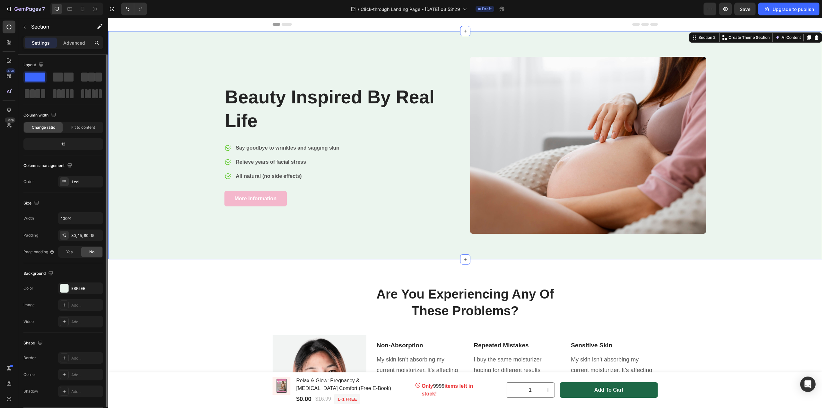
click at [734, 179] on div "Beauty Inspired By Real Life Heading Image Say goodbye to wrinkles and sagging …" at bounding box center [465, 145] width 704 height 177
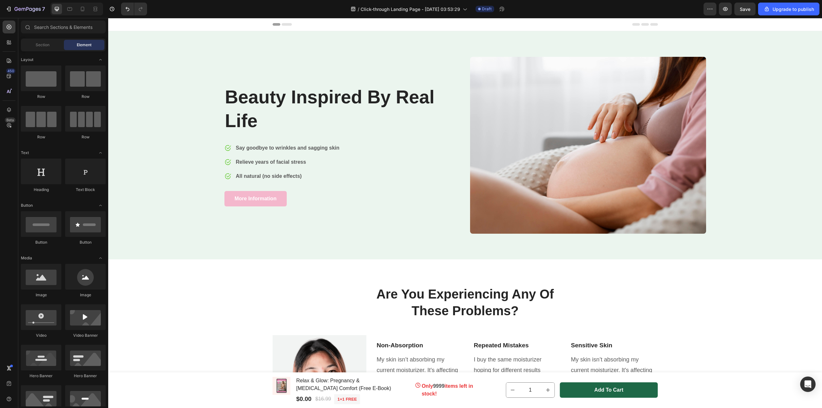
scroll to position [150, 0]
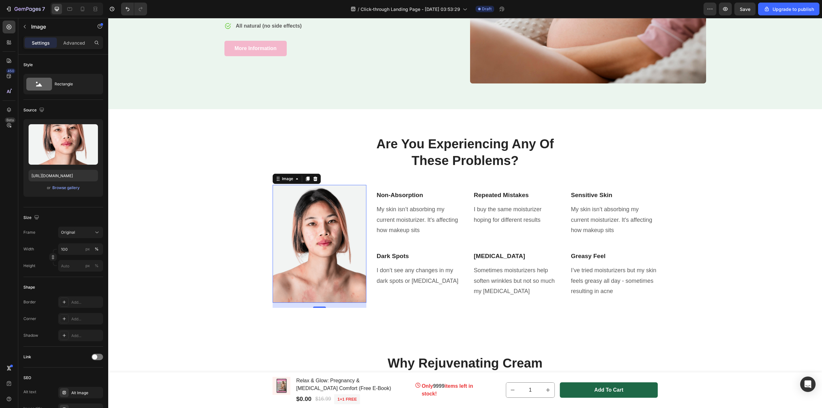
click at [363, 245] on img at bounding box center [320, 244] width 94 height 118
click at [62, 185] on div "Browse gallery" at bounding box center [65, 188] width 27 height 6
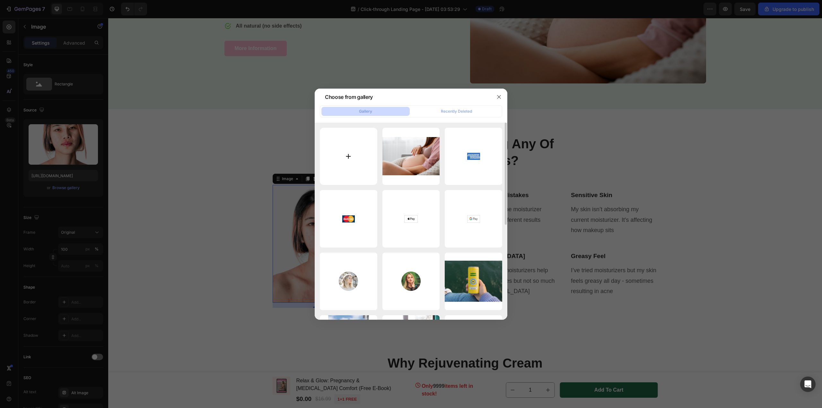
click at [350, 152] on input "file" at bounding box center [348, 156] width 57 height 57
click at [494, 98] on div at bounding box center [499, 97] width 17 height 17
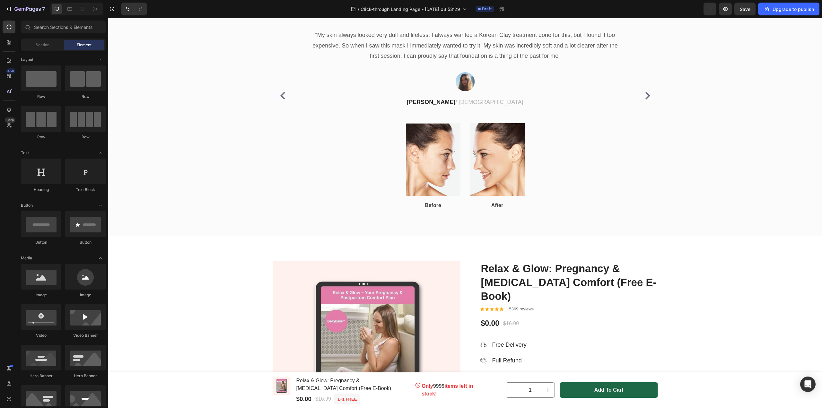
scroll to position [995, 0]
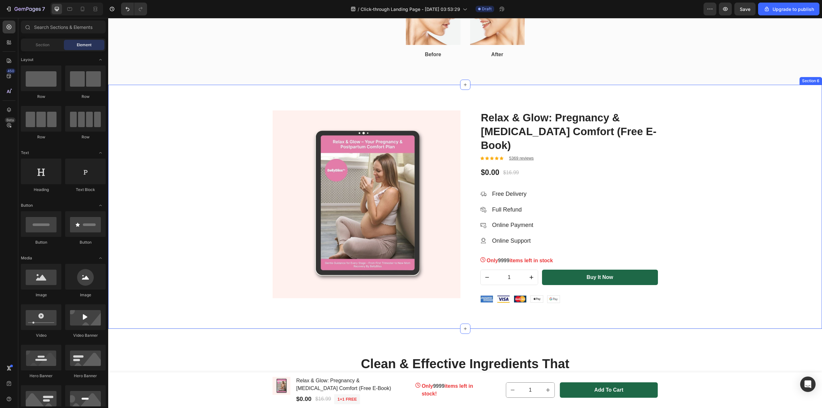
click at [475, 303] on div "Product Images & Gallery Relax & Glow: Pregnancy & Postpartum Comfort (Free E-B…" at bounding box center [465, 207] width 714 height 244
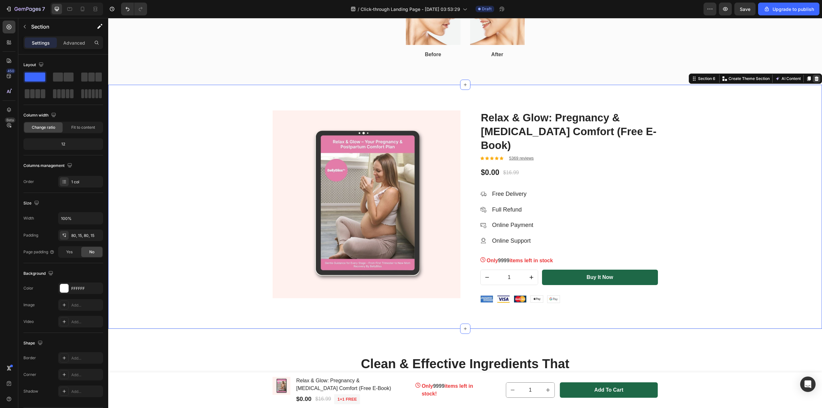
click at [814, 79] on icon at bounding box center [816, 78] width 5 height 5
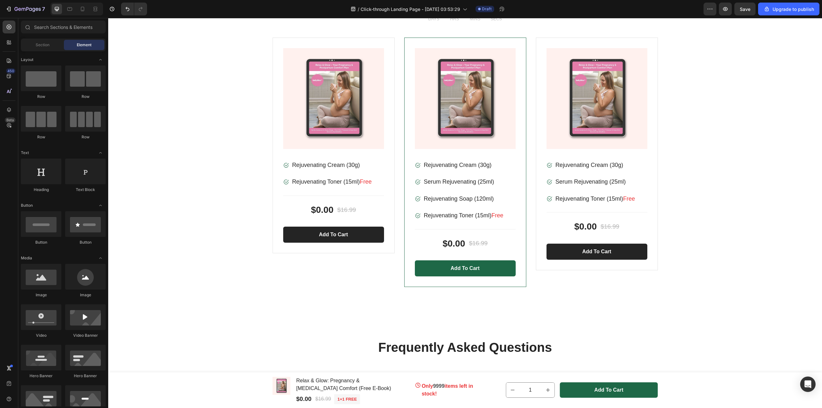
scroll to position [1633, 0]
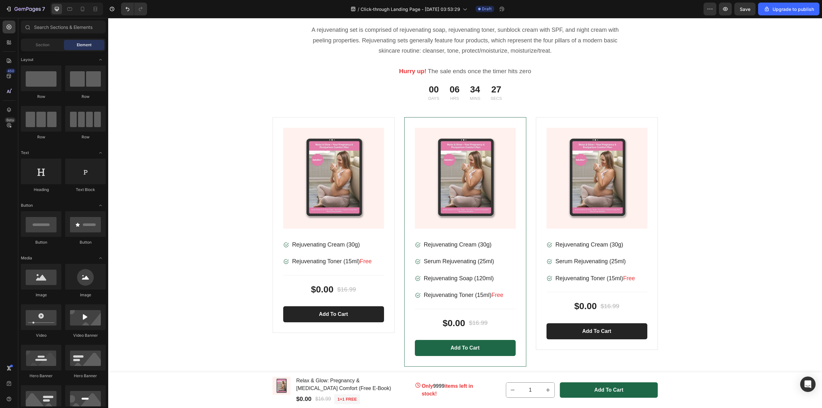
click at [793, 308] on div "Choose Your Package And Save Big On Your Order ! Heading Row A rejuvenating set…" at bounding box center [465, 175] width 704 height 382
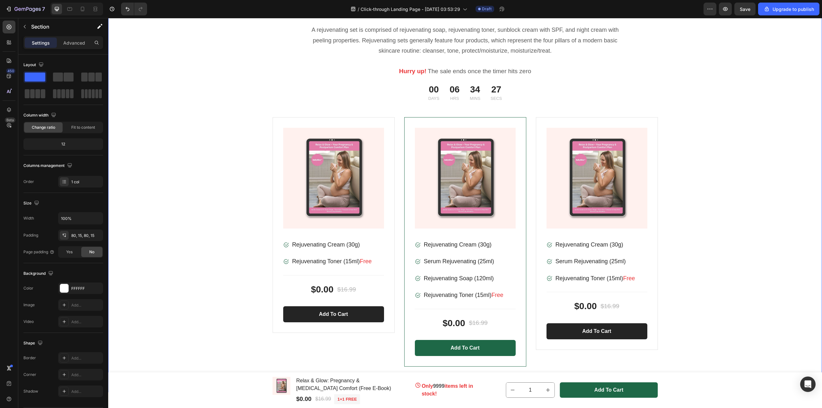
click at [706, 217] on div "Choose Your Package And Save Big On Your Order ! Heading Row A rejuvenating set…" at bounding box center [465, 175] width 704 height 382
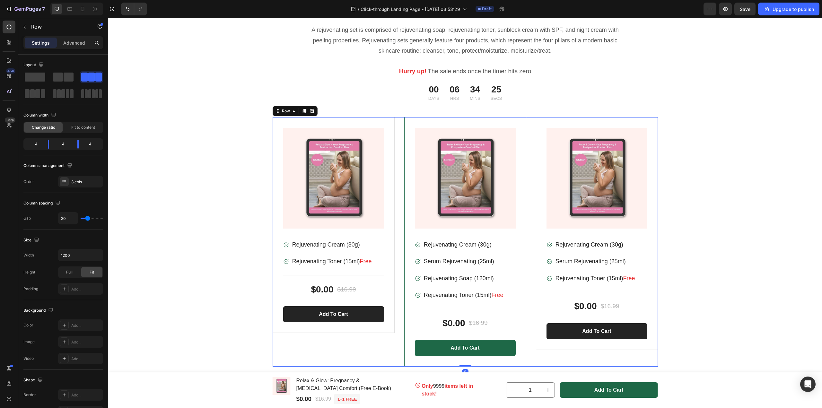
click at [525, 131] on div "Product Images & Gallery Image Rejuvenating Cream (30g) Text block Image Rejuve…" at bounding box center [465, 242] width 385 height 250
click at [310, 113] on icon at bounding box center [312, 111] width 4 height 4
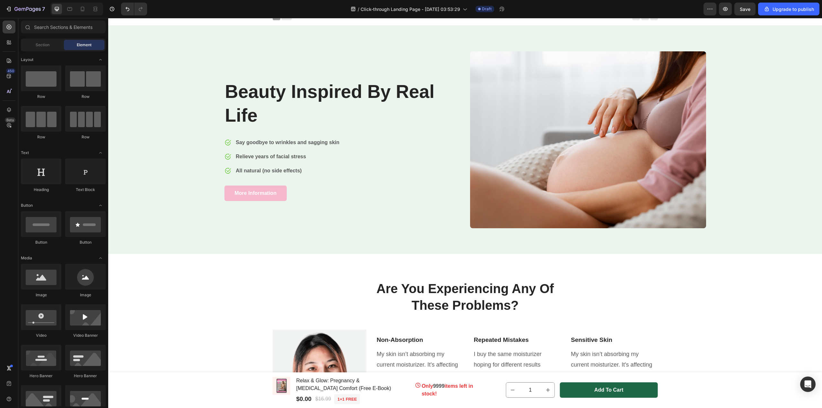
scroll to position [0, 0]
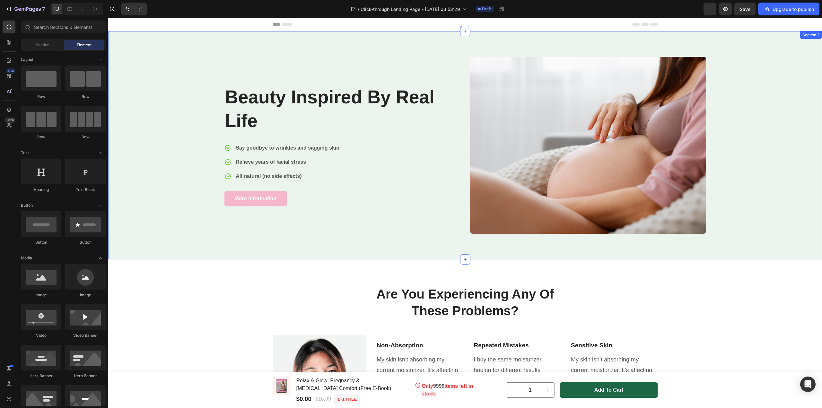
click at [734, 174] on div "Beauty Inspired By Real Life Heading Image Say goodbye to wrinkles and sagging …" at bounding box center [465, 145] width 704 height 177
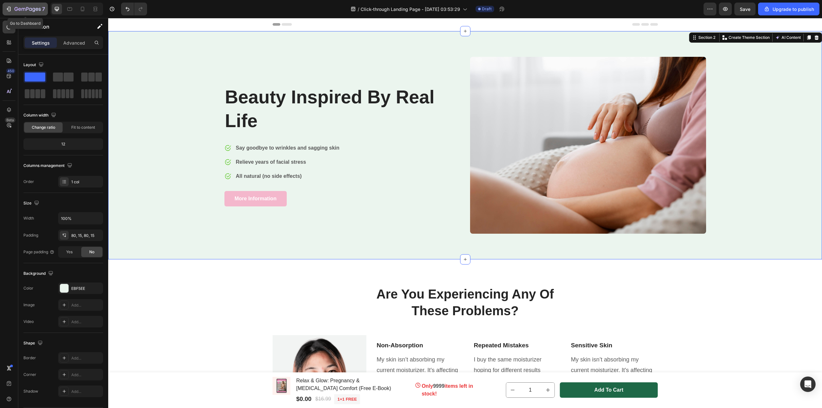
click at [4, 8] on button "7" at bounding box center [25, 9] width 45 height 13
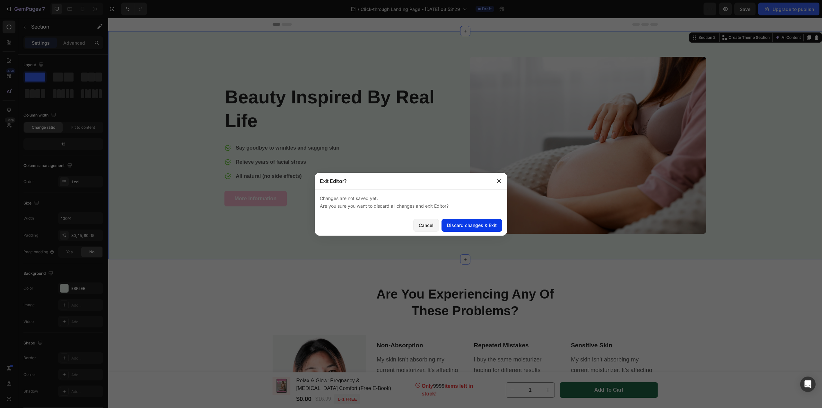
click at [450, 221] on button "Discard changes & Exit" at bounding box center [472, 225] width 61 height 13
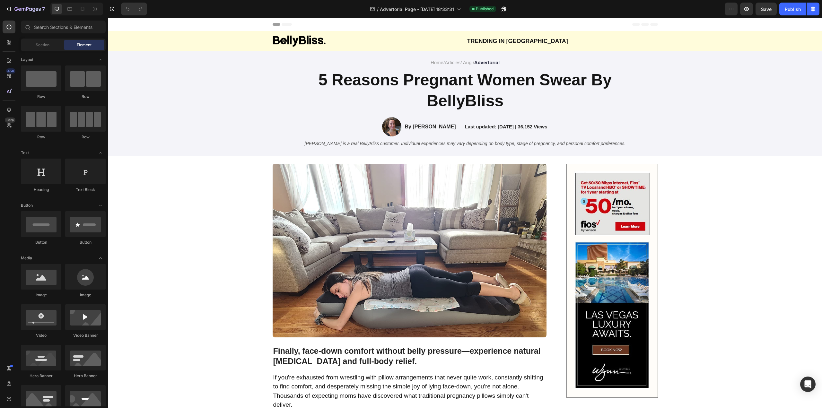
drag, startPoint x: 821, startPoint y: 361, endPoint x: 898, endPoint y: 28, distance: 341.9
click at [3, 5] on div "7" at bounding box center [24, 9] width 48 height 13
click at [19, 8] on icon "button" at bounding box center [27, 9] width 26 height 5
